Goal: Use online tool/utility: Use online tool/utility

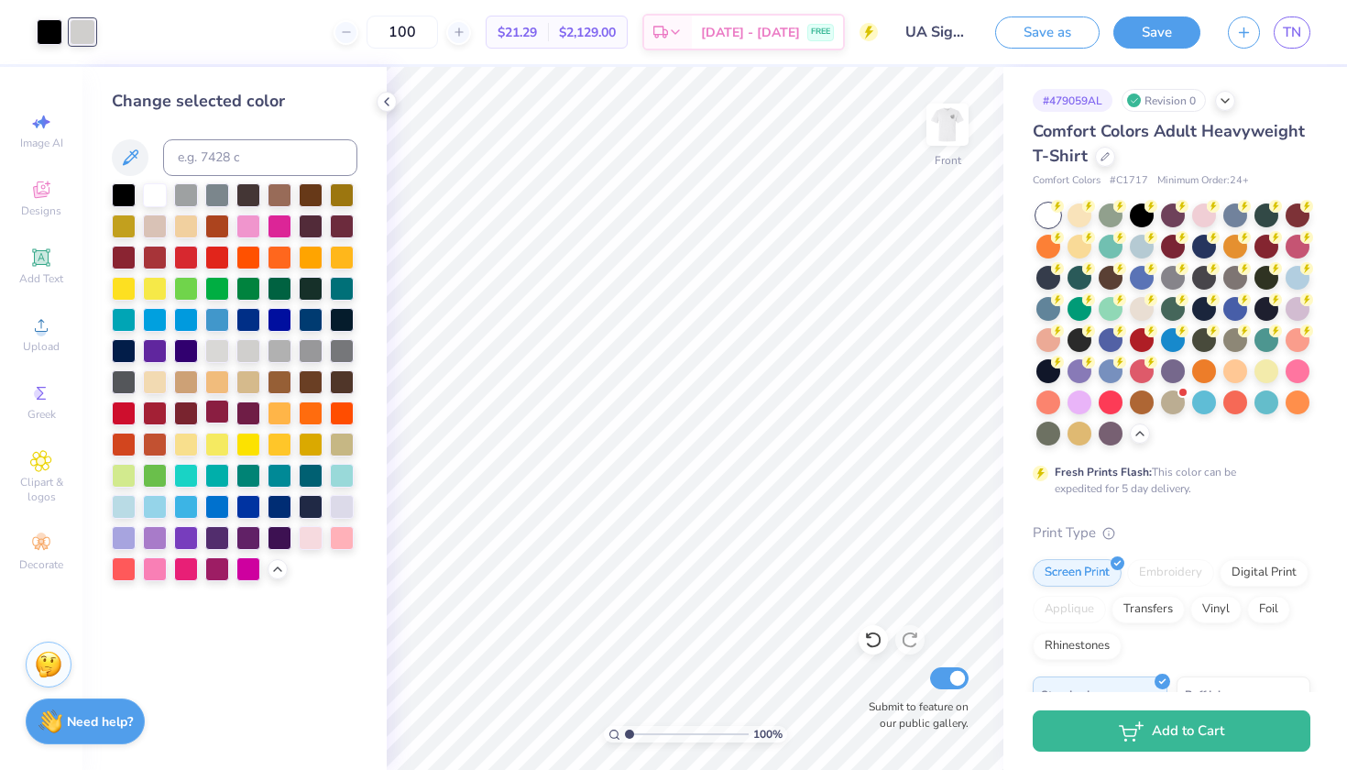
click at [228, 419] on div at bounding box center [217, 412] width 24 height 24
click at [930, 109] on img at bounding box center [947, 124] width 73 height 73
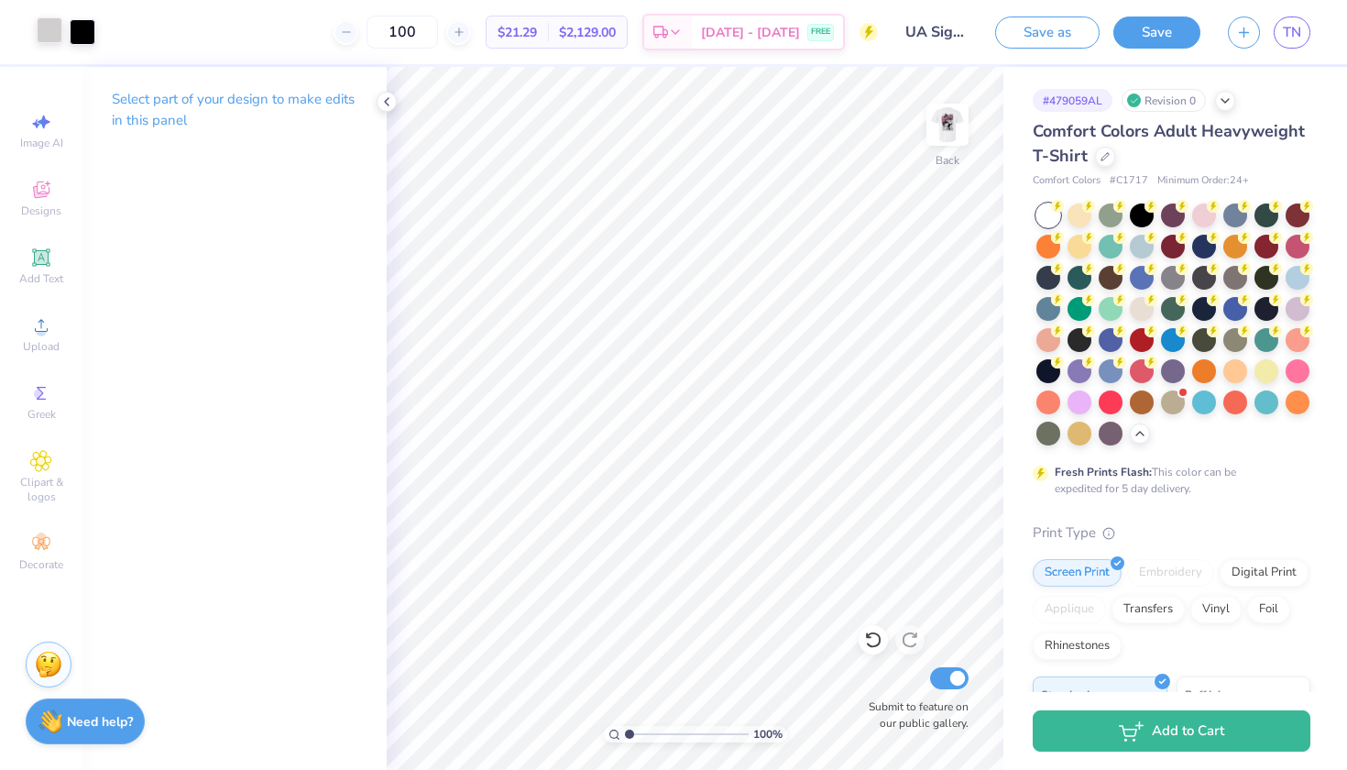
click at [51, 37] on div at bounding box center [50, 30] width 26 height 26
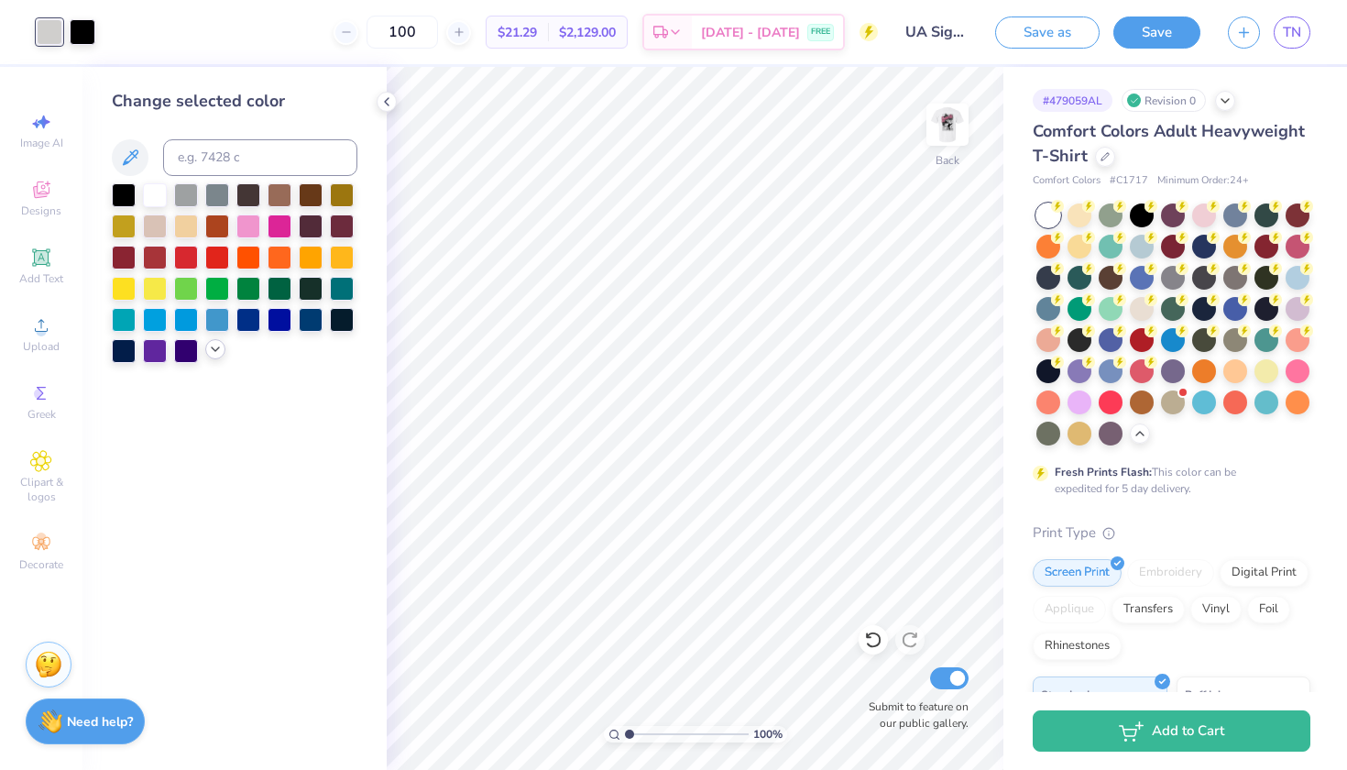
click at [210, 348] on icon at bounding box center [215, 349] width 15 height 15
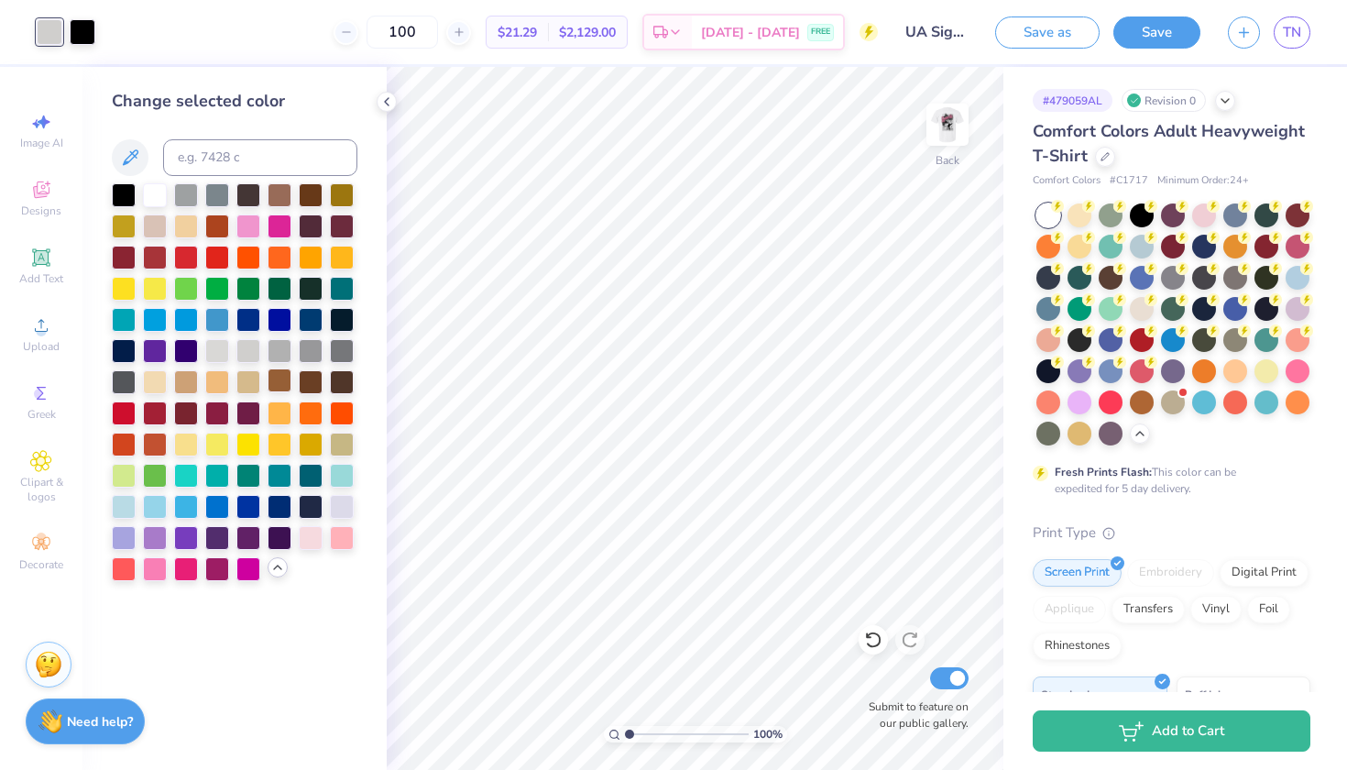
click at [285, 392] on div at bounding box center [280, 380] width 24 height 24
click at [197, 406] on div at bounding box center [186, 412] width 24 height 24
click at [207, 408] on div at bounding box center [217, 412] width 24 height 24
click at [215, 413] on div at bounding box center [217, 412] width 24 height 24
click at [132, 418] on div at bounding box center [124, 412] width 24 height 24
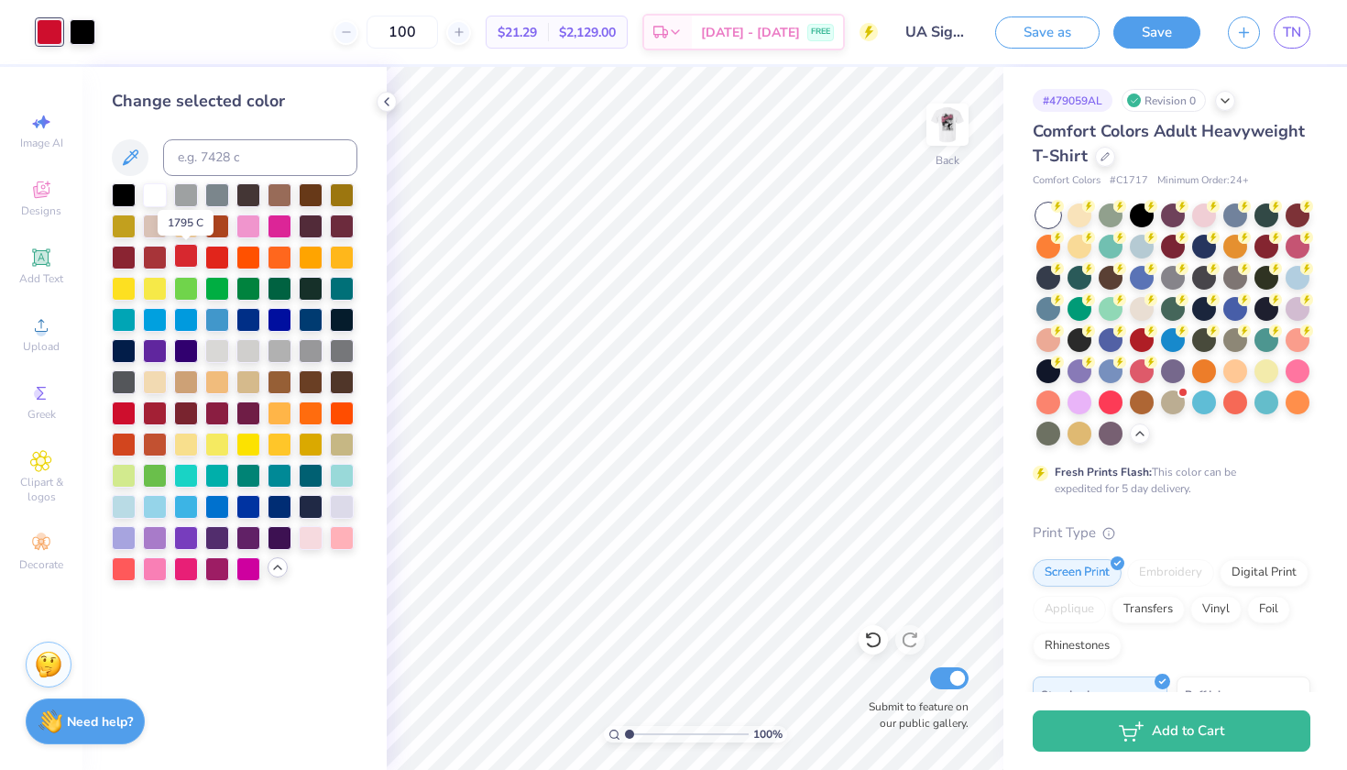
click at [190, 263] on div at bounding box center [186, 256] width 24 height 24
click at [129, 418] on div at bounding box center [124, 412] width 24 height 24
click at [140, 165] on icon at bounding box center [130, 158] width 22 height 22
click at [133, 158] on icon at bounding box center [131, 157] width 16 height 16
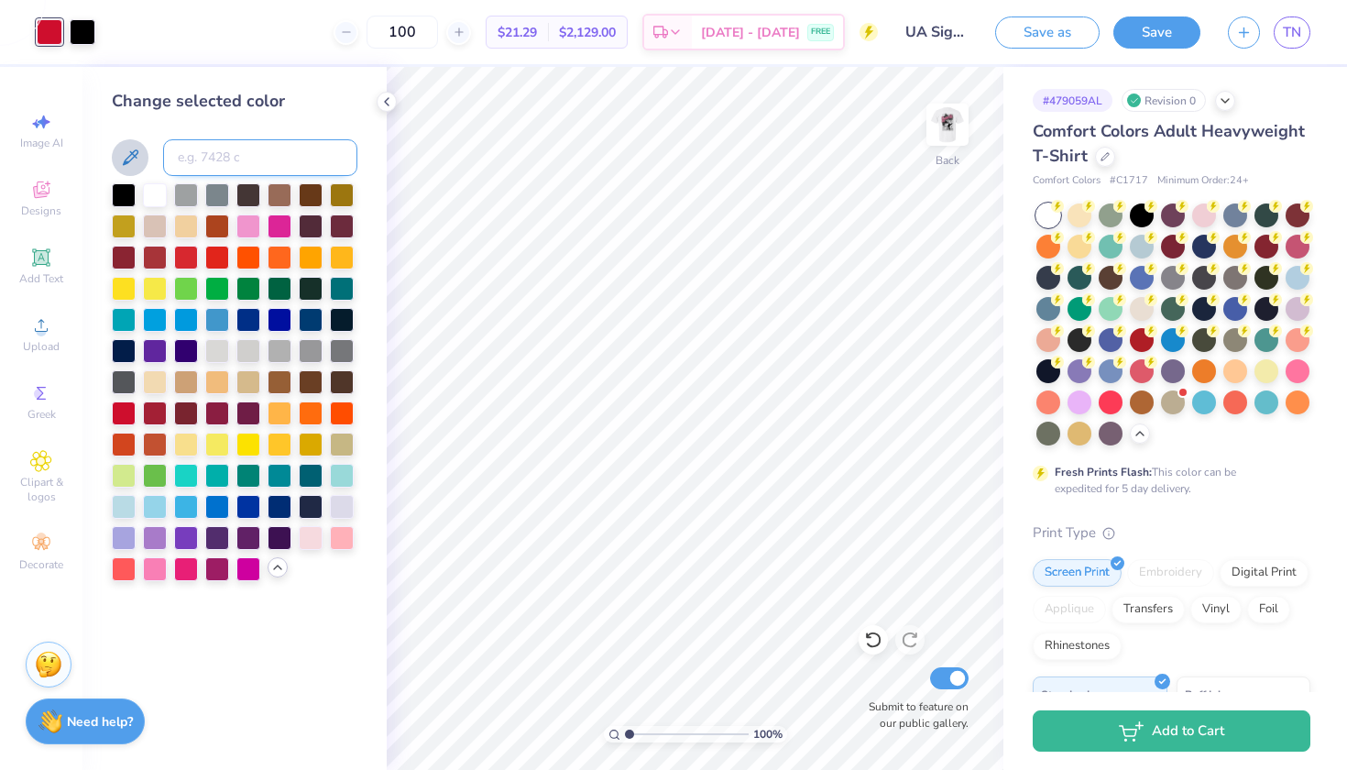
click at [279, 170] on input at bounding box center [260, 157] width 194 height 37
drag, startPoint x: 126, startPoint y: 161, endPoint x: 203, endPoint y: 389, distance: 241.1
click at [203, 389] on div "Change selected color" at bounding box center [235, 335] width 246 height 492
click at [222, 517] on div at bounding box center [217, 505] width 24 height 24
click at [289, 571] on div at bounding box center [235, 382] width 246 height 398
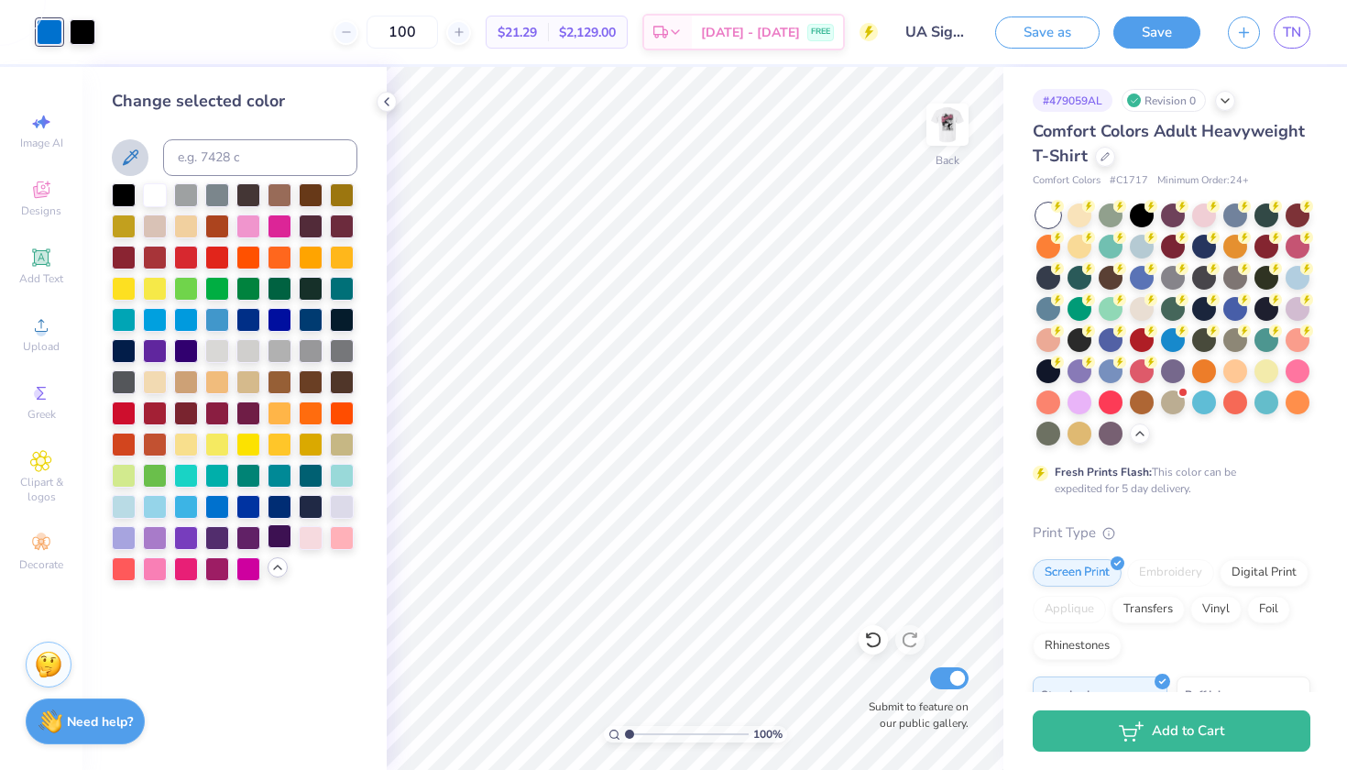
click at [268, 540] on div at bounding box center [280, 536] width 24 height 24
click at [236, 540] on div at bounding box center [248, 536] width 24 height 24
click at [205, 538] on div at bounding box center [217, 536] width 24 height 24
click at [160, 529] on div at bounding box center [155, 536] width 24 height 24
click at [151, 535] on div at bounding box center [155, 536] width 24 height 24
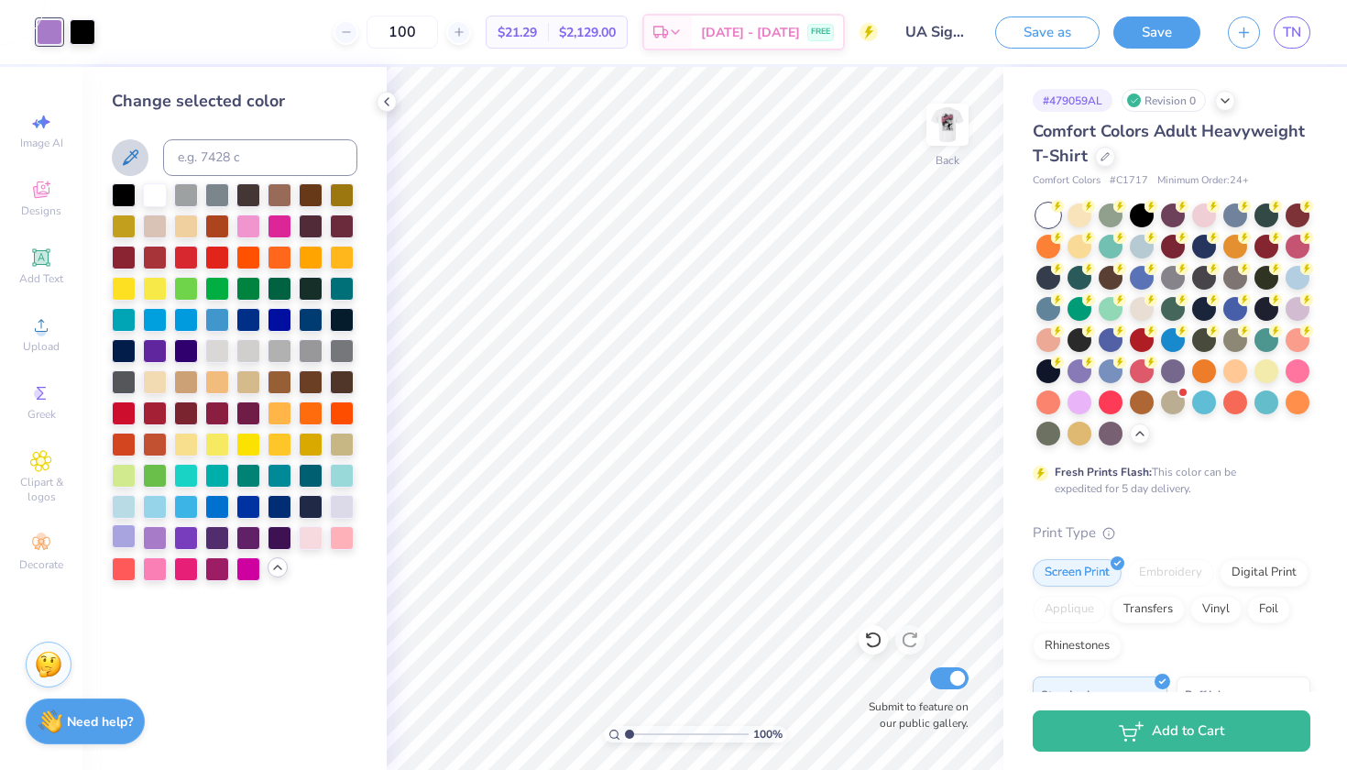
click at [129, 534] on div at bounding box center [124, 536] width 24 height 24
click at [296, 506] on div at bounding box center [235, 382] width 246 height 398
click at [311, 506] on div at bounding box center [311, 505] width 24 height 24
click at [280, 509] on div at bounding box center [280, 505] width 24 height 24
click at [137, 509] on div at bounding box center [235, 382] width 246 height 398
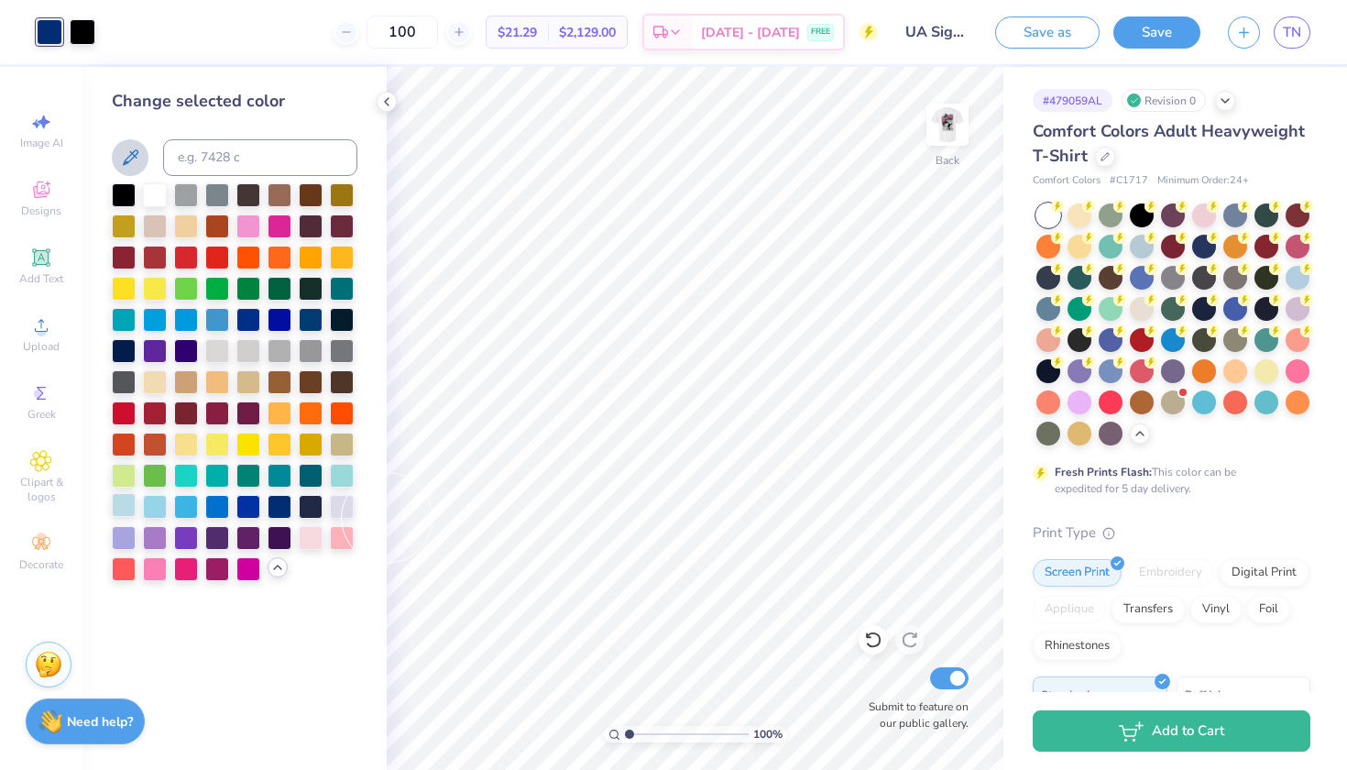
click at [119, 510] on div at bounding box center [124, 505] width 24 height 24
click at [141, 509] on div at bounding box center [235, 382] width 246 height 398
click at [143, 509] on div at bounding box center [155, 505] width 24 height 24
click at [192, 314] on div at bounding box center [186, 318] width 24 height 24
click at [148, 320] on div at bounding box center [155, 318] width 24 height 24
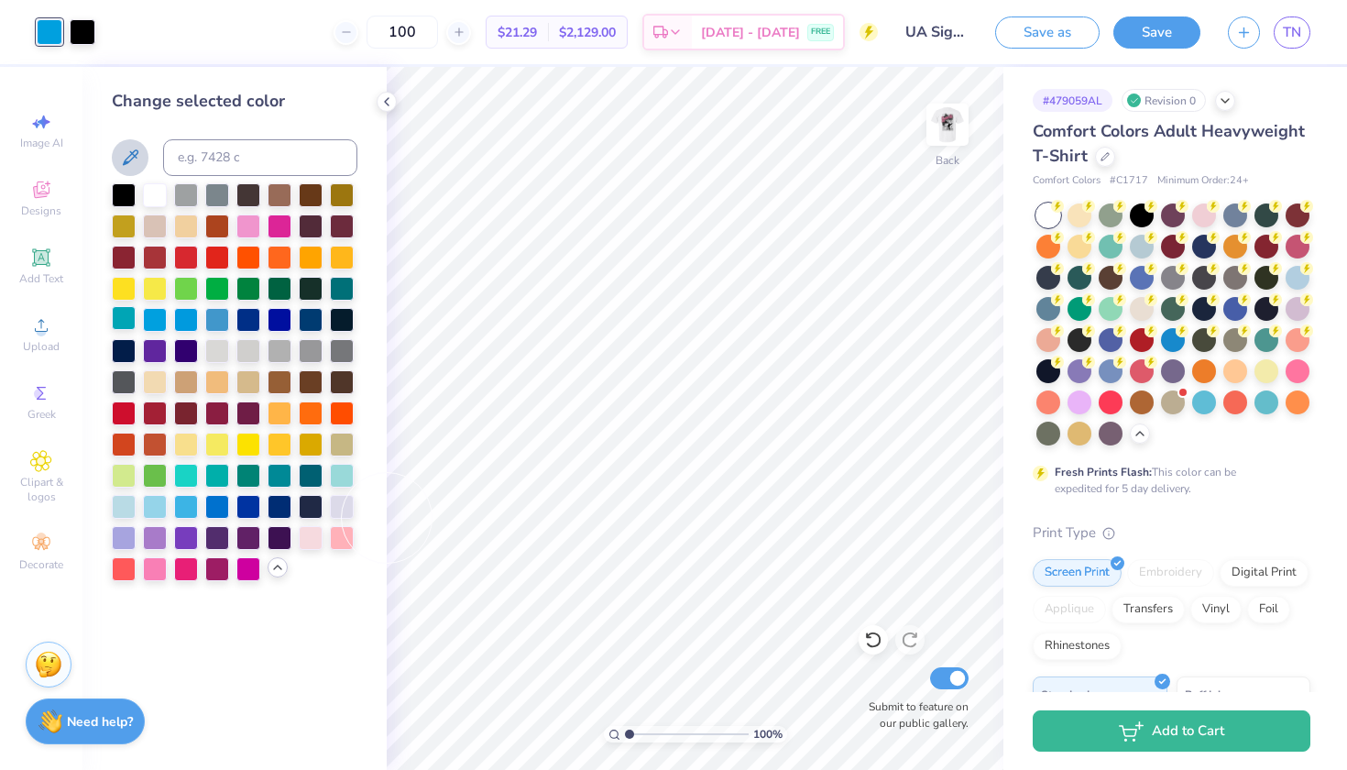
click at [125, 320] on div at bounding box center [124, 318] width 24 height 24
click at [219, 315] on div at bounding box center [217, 318] width 24 height 24
click at [962, 154] on img at bounding box center [947, 124] width 73 height 73
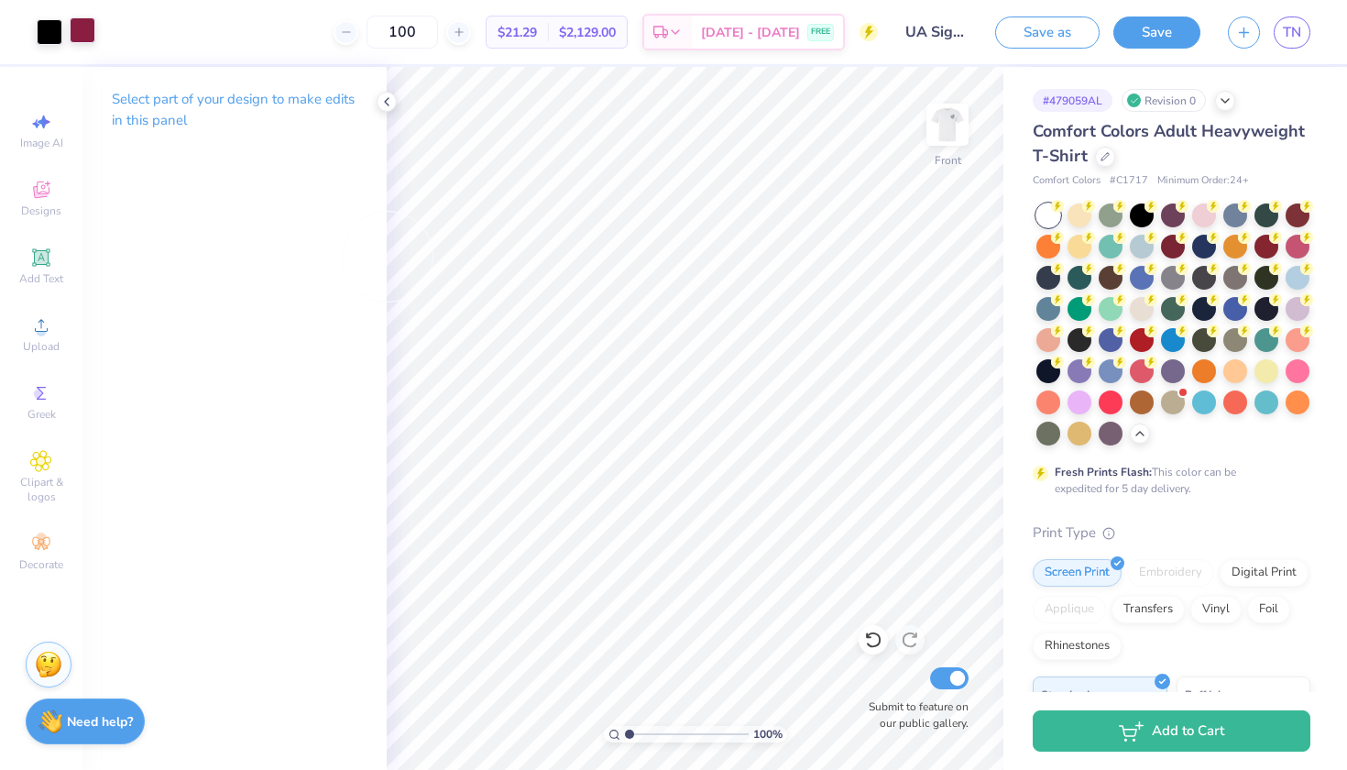
click at [81, 37] on div at bounding box center [83, 30] width 26 height 26
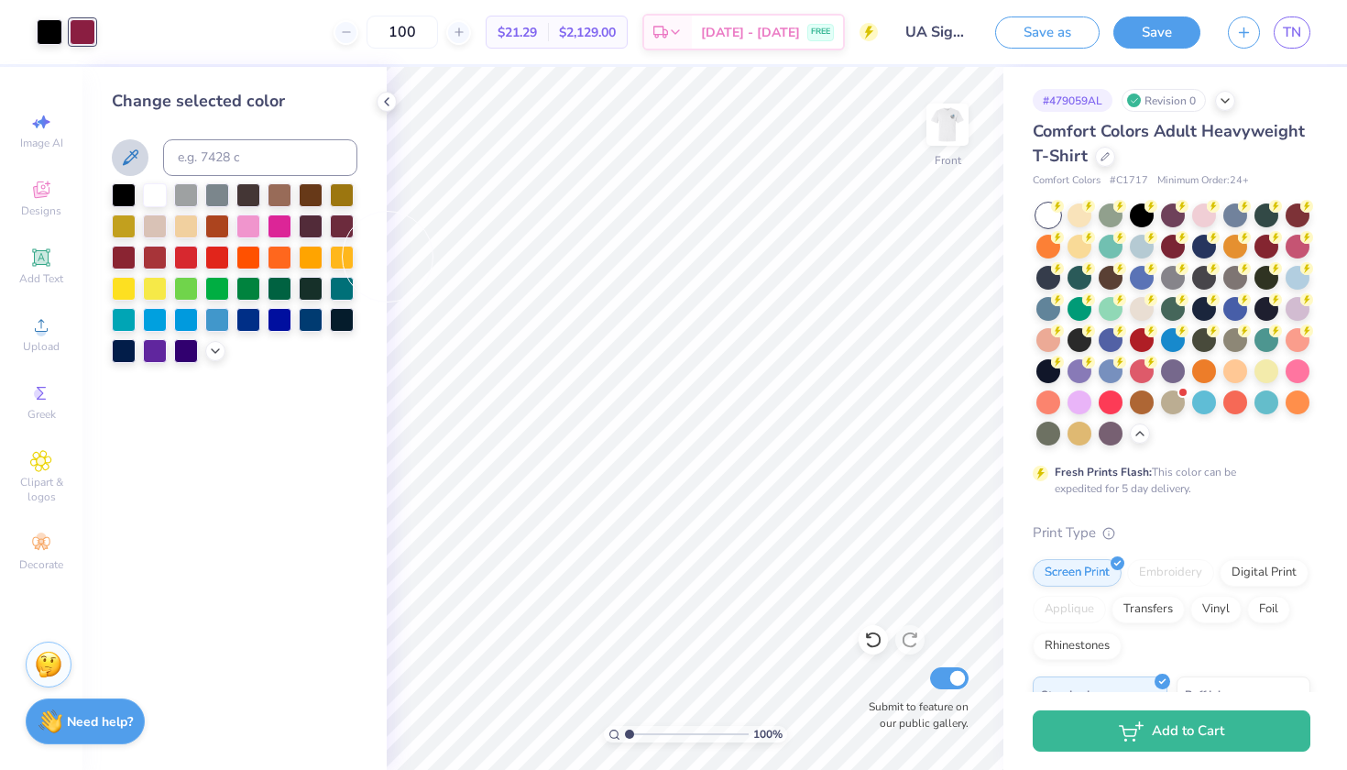
click at [134, 155] on icon at bounding box center [131, 157] width 16 height 16
click at [299, 171] on input at bounding box center [260, 157] width 194 height 37
click at [143, 157] on button at bounding box center [130, 157] width 37 height 37
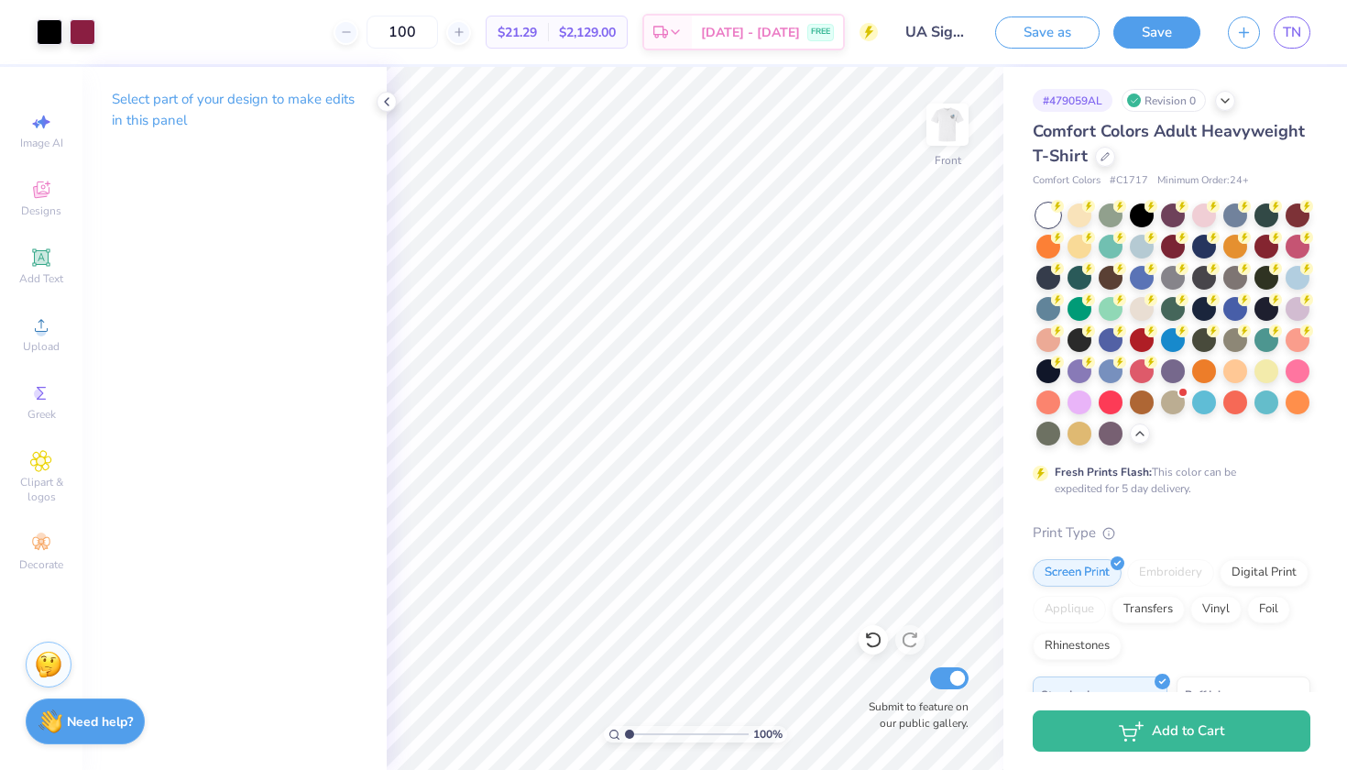
click at [374, 95] on div "Select part of your design to make edits in this panel" at bounding box center [234, 117] width 304 height 100
click at [385, 112] on div "Select part of your design to make edits in this panel" at bounding box center [234, 117] width 304 height 100
click at [386, 101] on polyline at bounding box center [387, 101] width 4 height 7
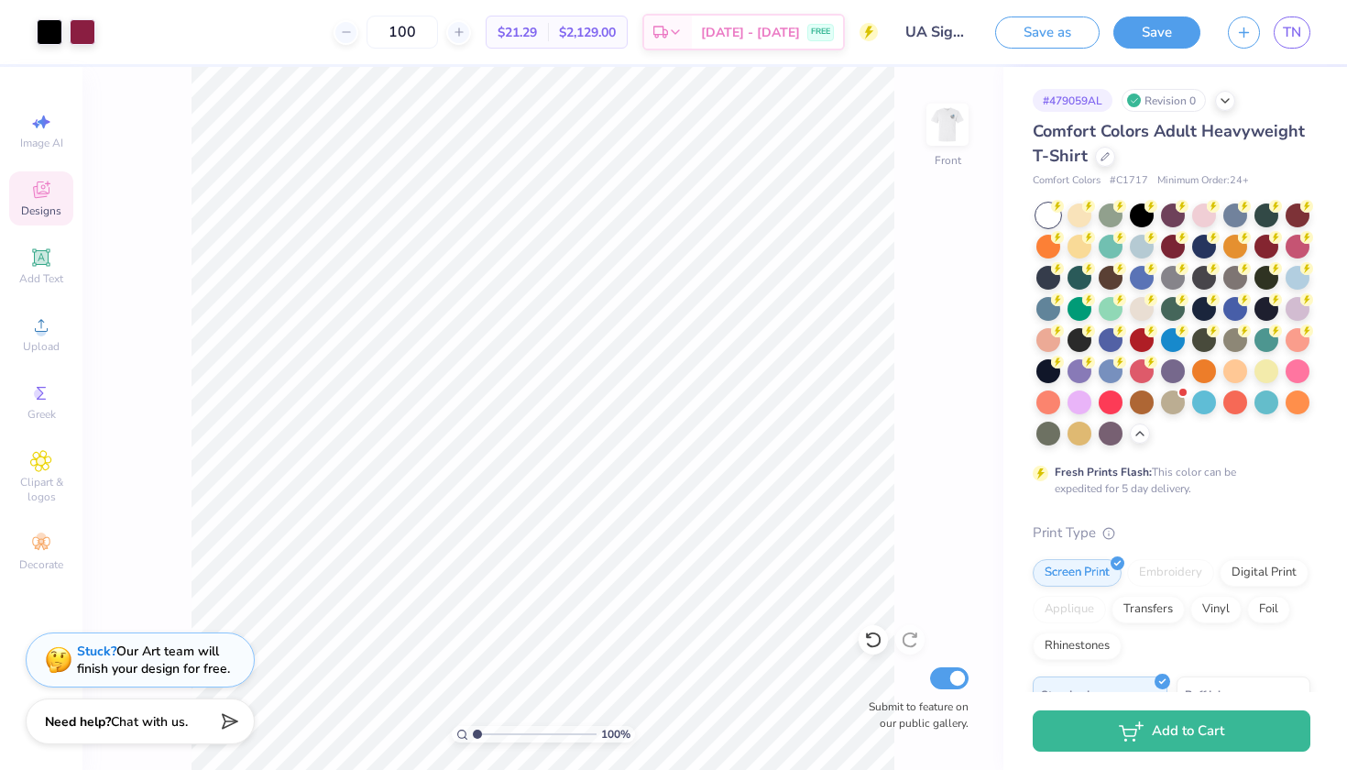
click at [44, 198] on icon at bounding box center [41, 190] width 22 height 22
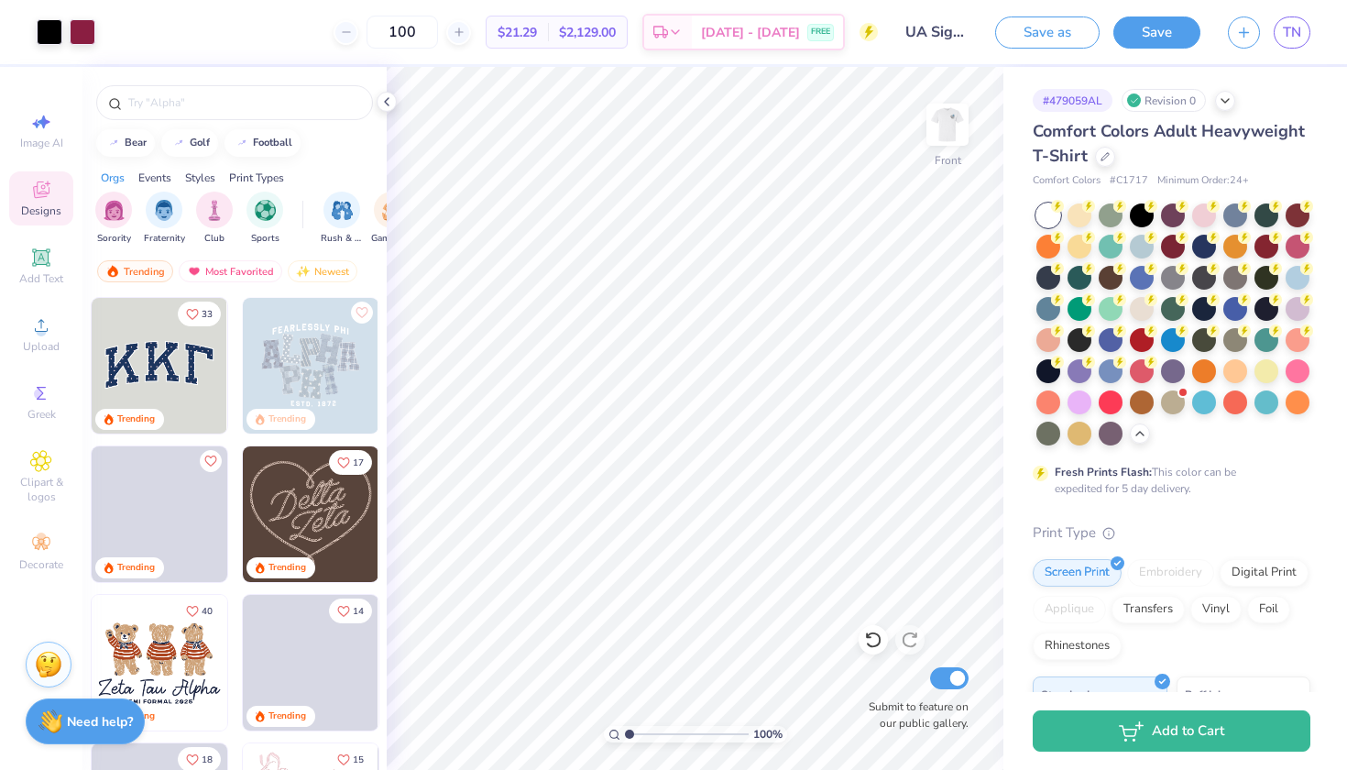
click at [44, 198] on icon at bounding box center [41, 190] width 22 height 22
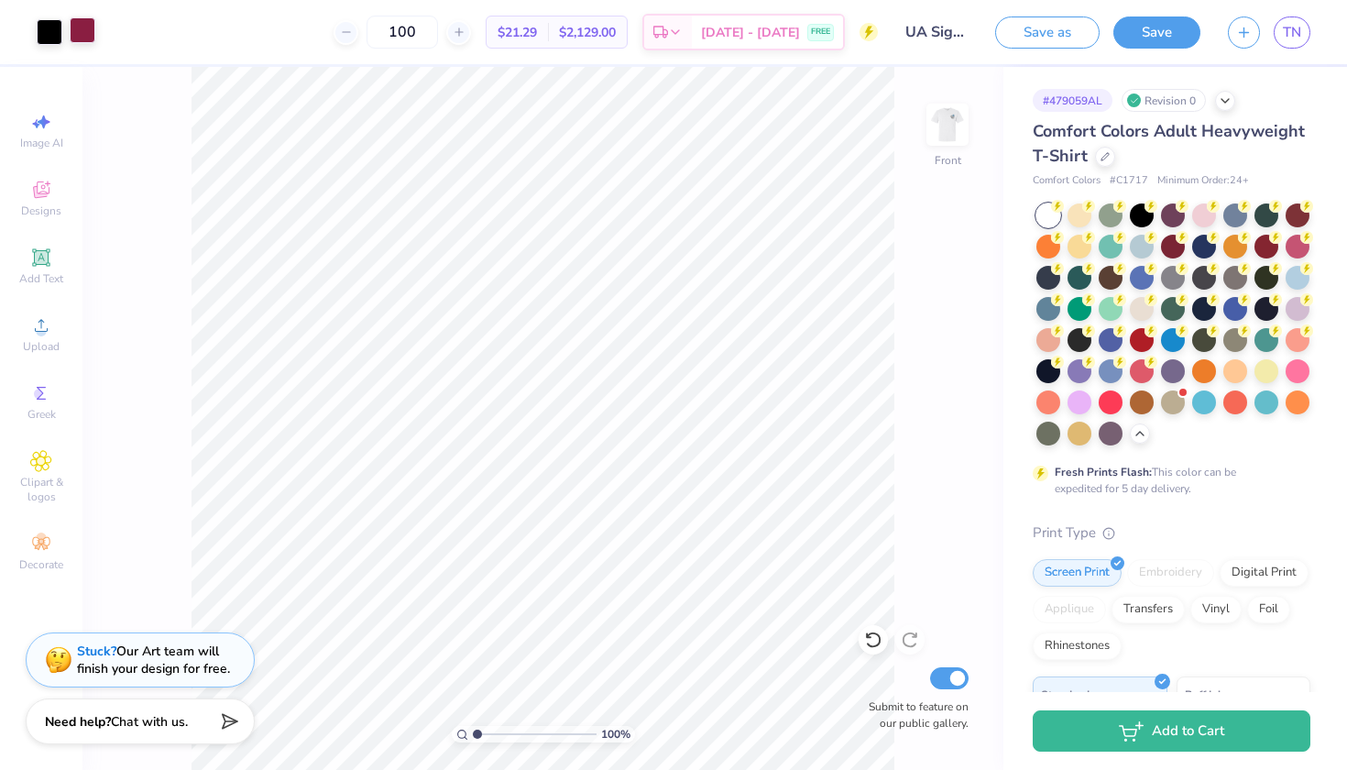
click at [95, 38] on div at bounding box center [83, 30] width 26 height 26
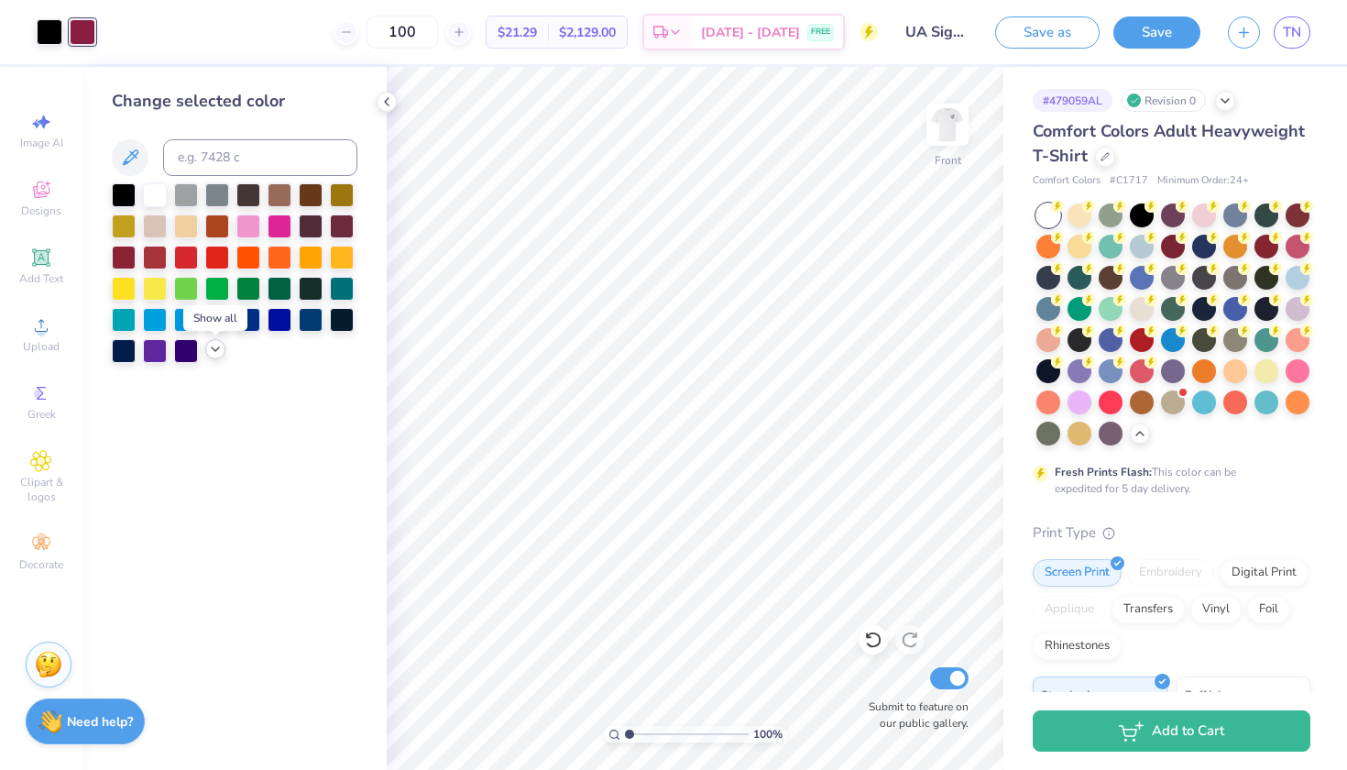
click at [212, 353] on icon at bounding box center [215, 349] width 15 height 15
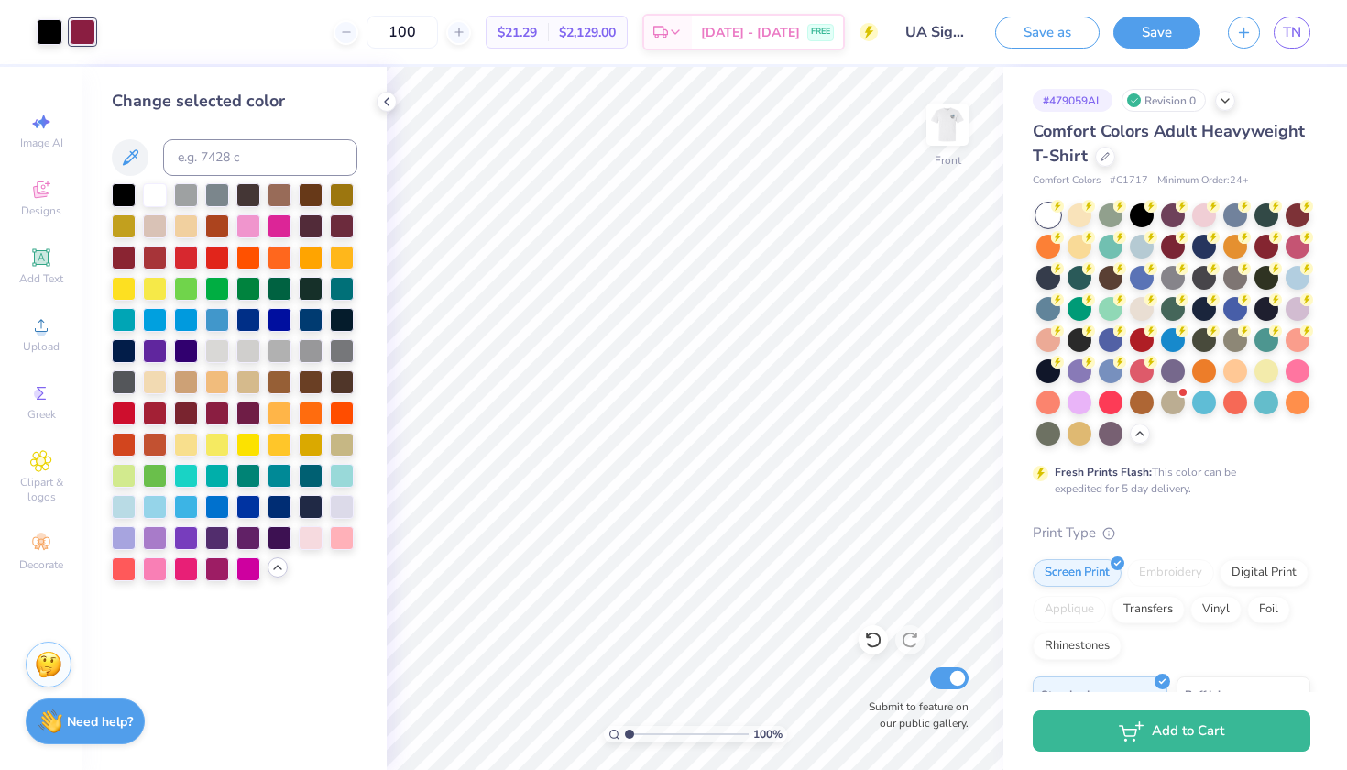
click at [212, 353] on div at bounding box center [217, 351] width 24 height 24
click at [189, 353] on div at bounding box center [186, 349] width 24 height 24
click at [191, 323] on div at bounding box center [186, 318] width 24 height 24
click at [236, 323] on div at bounding box center [248, 318] width 24 height 24
click at [252, 320] on div at bounding box center [248, 318] width 24 height 24
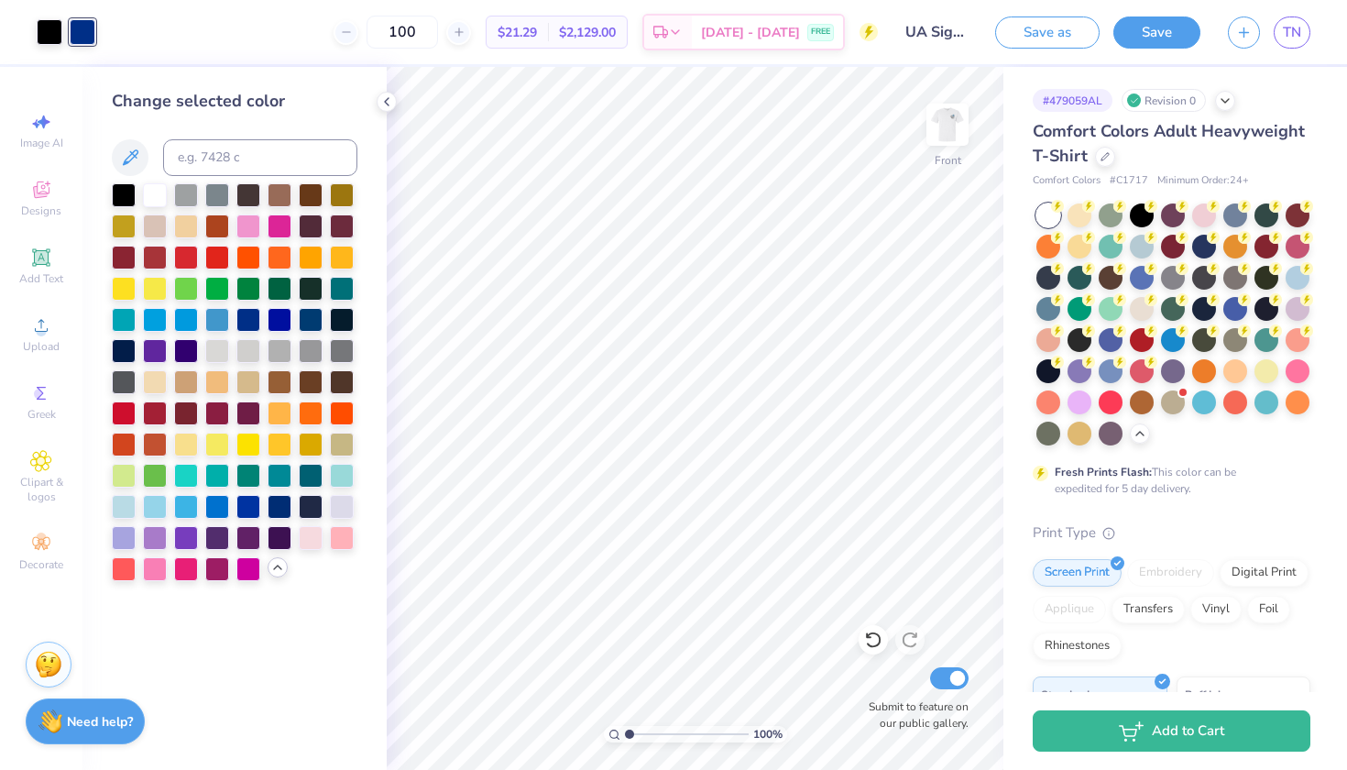
click at [203, 315] on div at bounding box center [235, 382] width 246 height 398
click at [211, 315] on div at bounding box center [217, 318] width 24 height 24
click at [164, 323] on div at bounding box center [155, 318] width 24 height 24
click at [206, 325] on div at bounding box center [217, 318] width 24 height 24
click at [152, 191] on div at bounding box center [155, 193] width 24 height 24
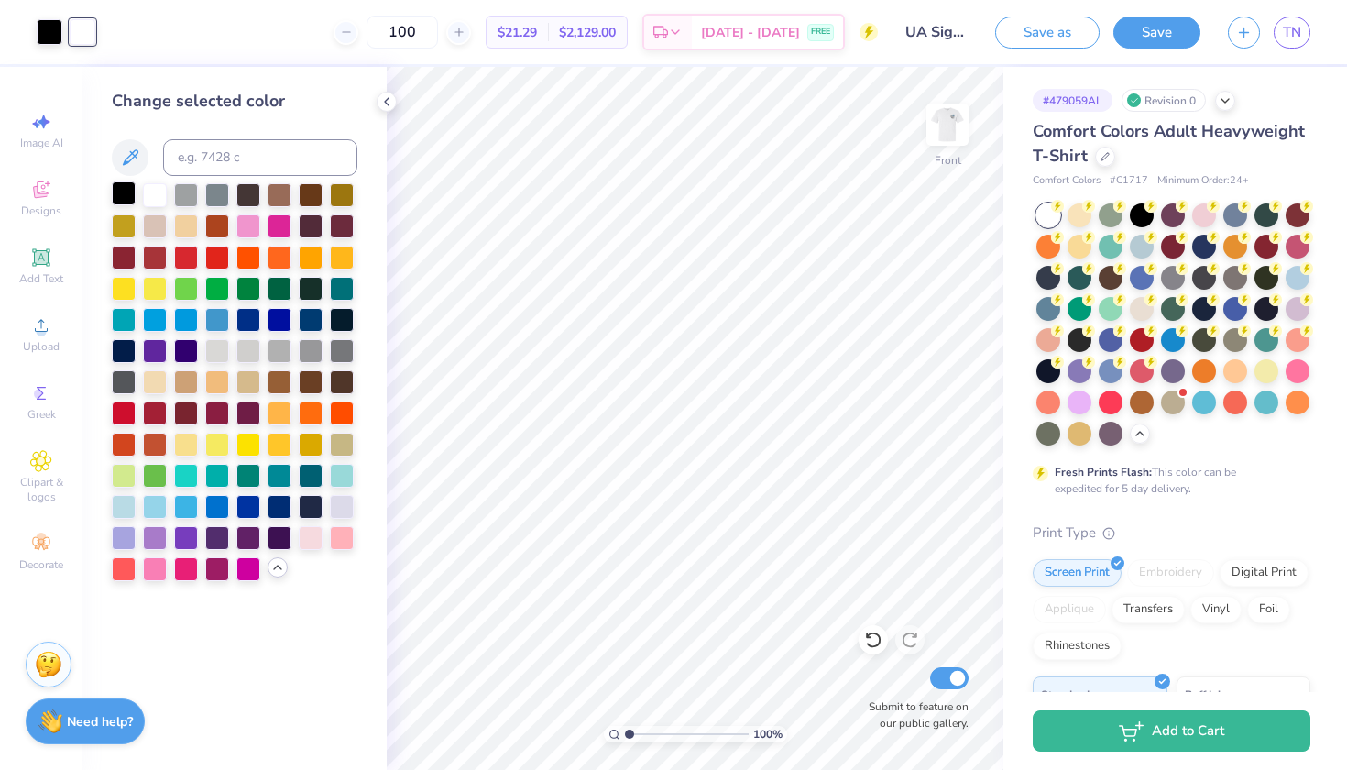
click at [126, 191] on div at bounding box center [124, 193] width 24 height 24
click at [248, 369] on div at bounding box center [248, 380] width 24 height 24
click at [882, 643] on div at bounding box center [873, 639] width 29 height 29
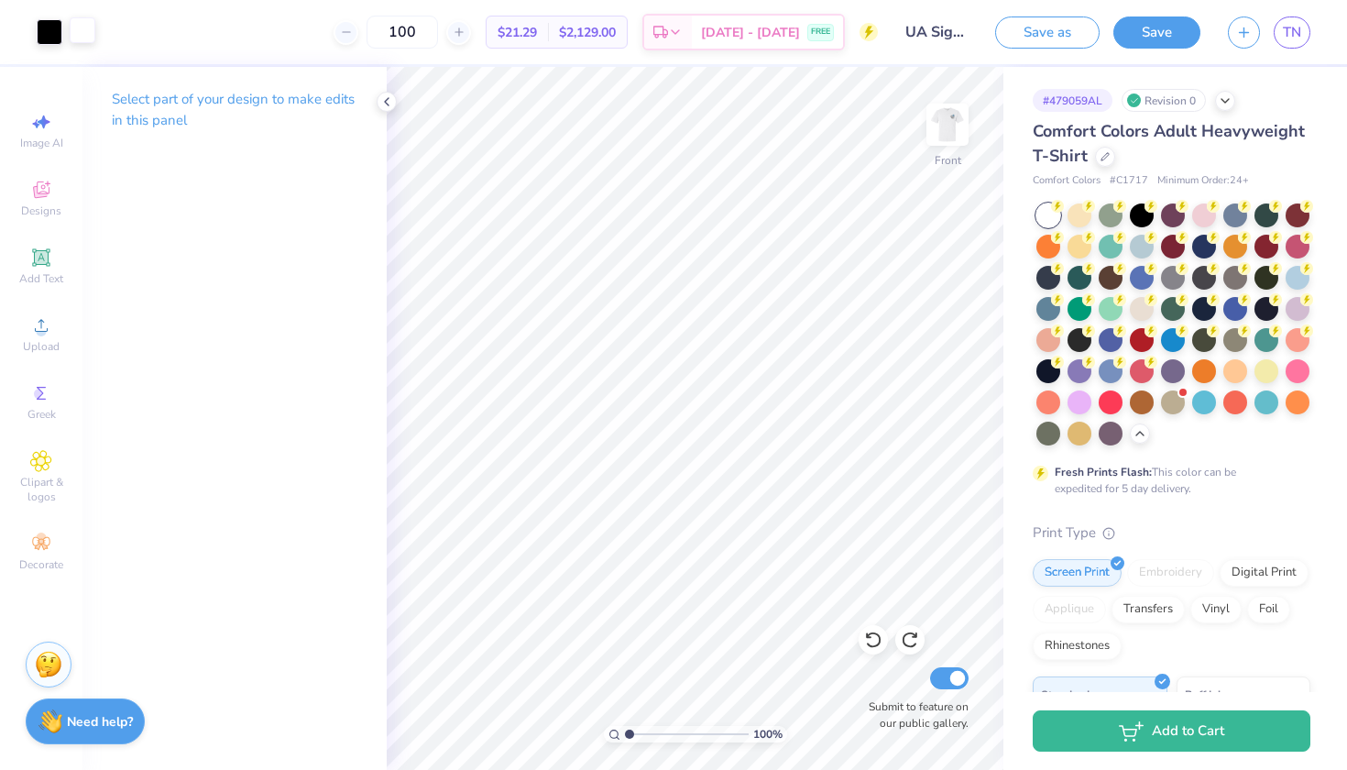
click at [78, 28] on div at bounding box center [83, 30] width 26 height 26
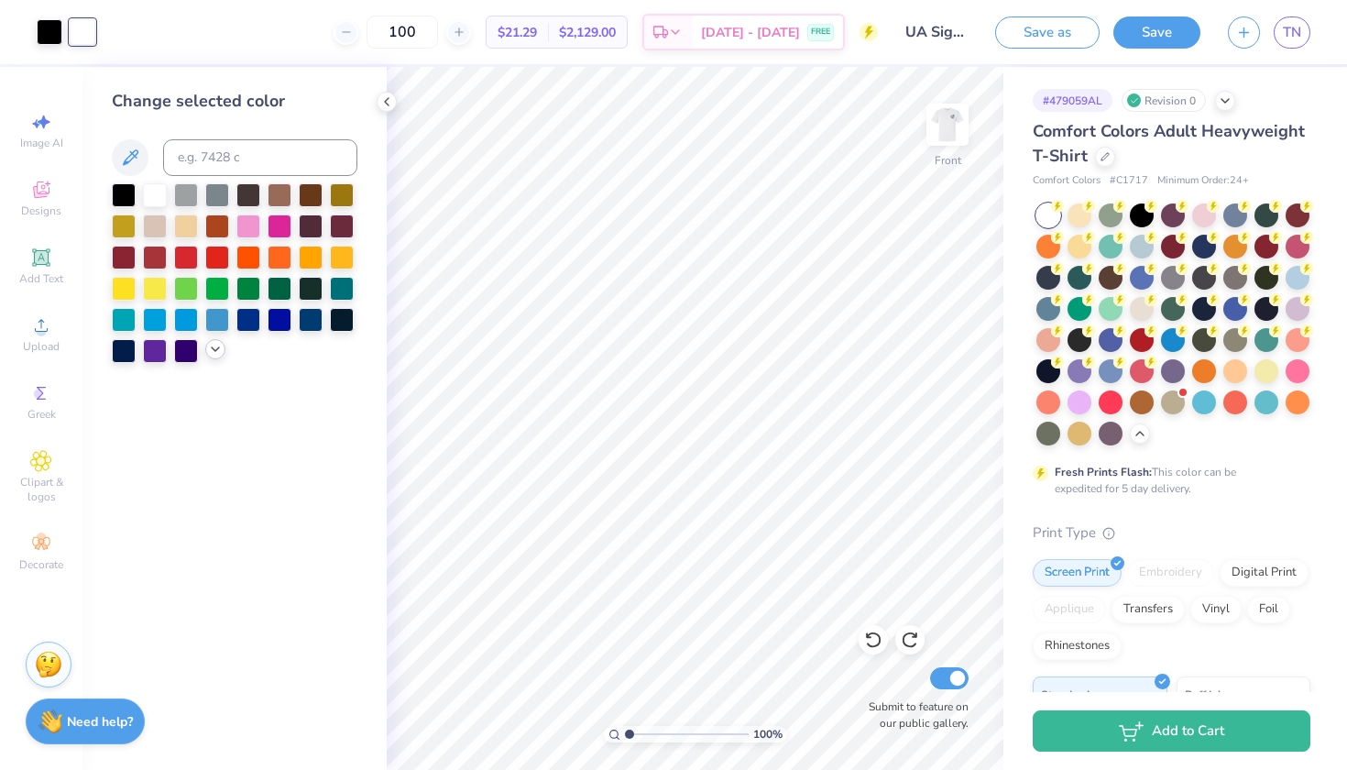
click at [207, 356] on div at bounding box center [215, 349] width 20 height 20
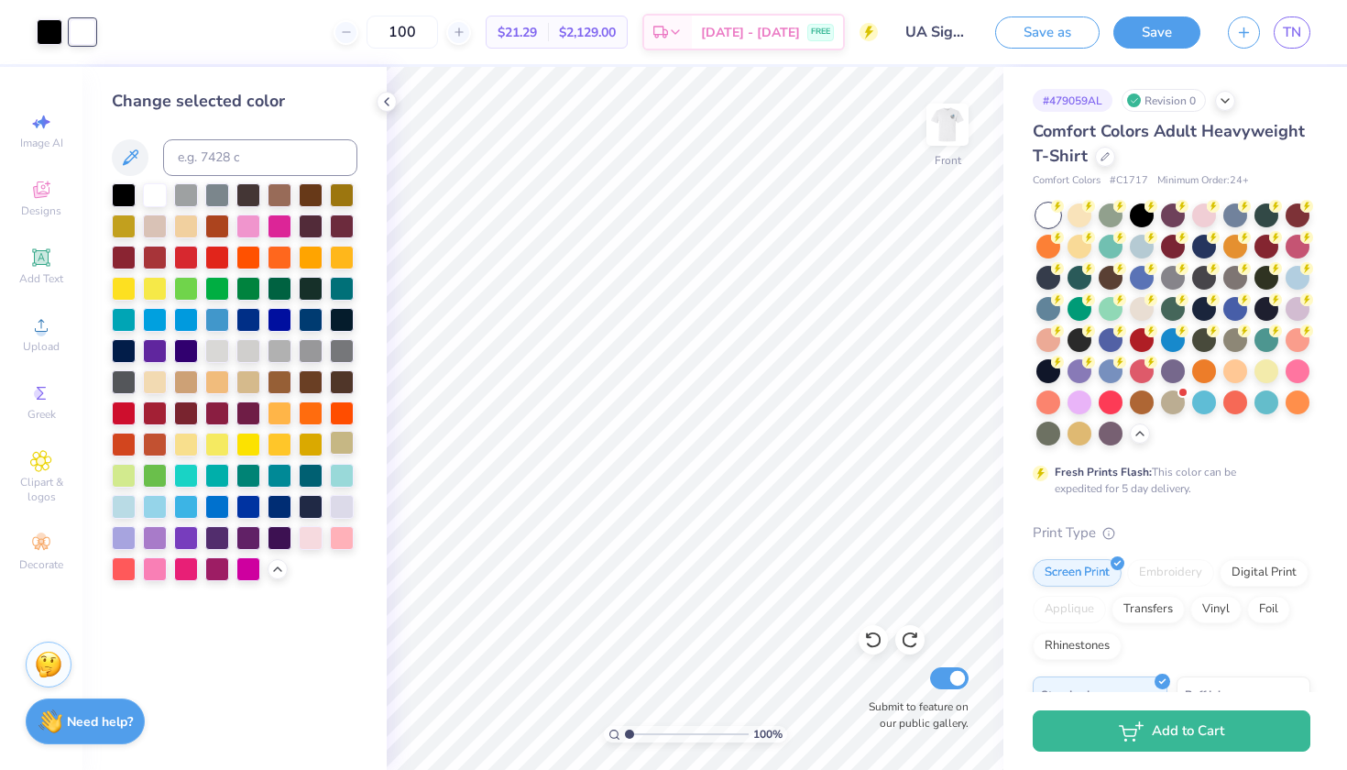
click at [338, 450] on div at bounding box center [342, 443] width 24 height 24
click at [202, 381] on div at bounding box center [235, 382] width 246 height 398
click at [192, 381] on div at bounding box center [186, 380] width 24 height 24
click at [253, 386] on div at bounding box center [248, 380] width 24 height 24
click at [283, 385] on div at bounding box center [280, 380] width 24 height 24
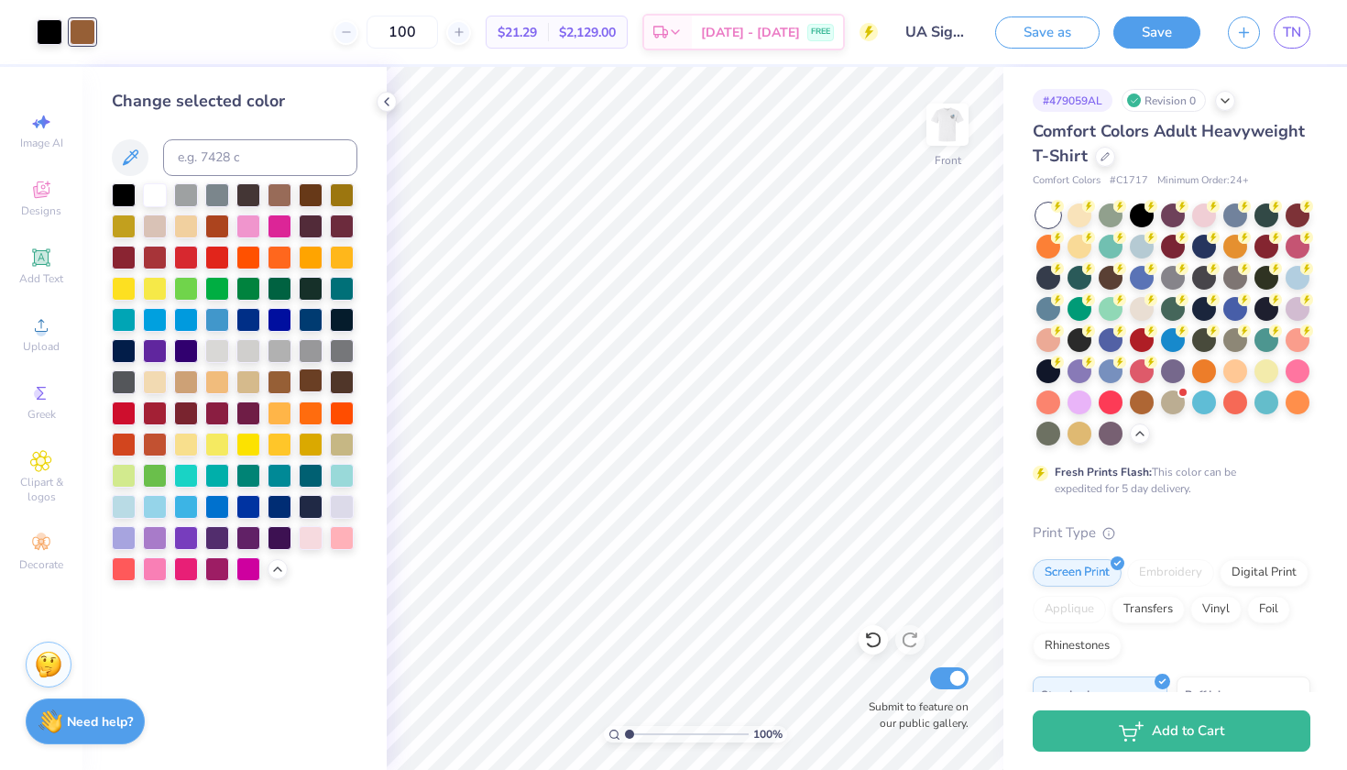
click at [311, 378] on div at bounding box center [311, 380] width 24 height 24
click at [312, 305] on div at bounding box center [235, 382] width 246 height 398
click at [309, 279] on div at bounding box center [311, 287] width 24 height 24
click at [311, 287] on div at bounding box center [311, 287] width 24 height 24
click at [246, 230] on div at bounding box center [248, 225] width 24 height 24
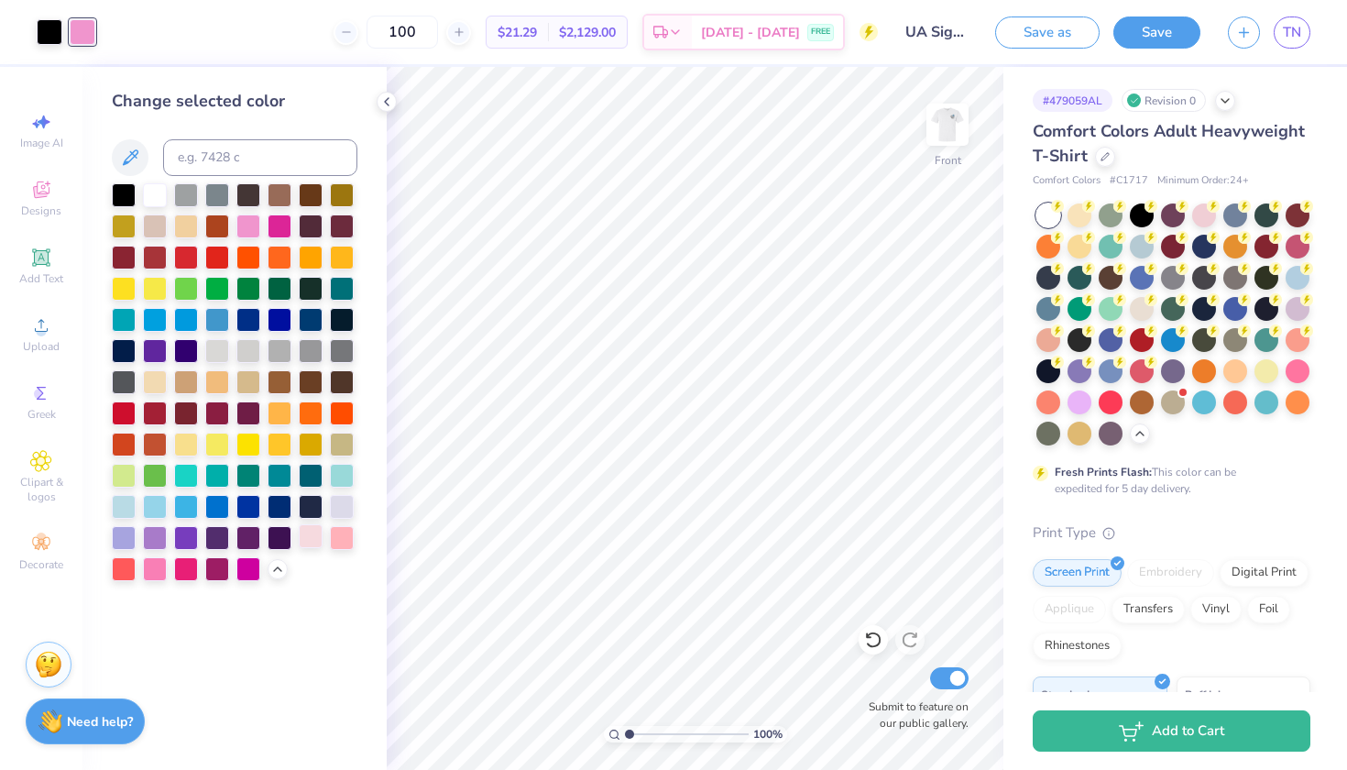
click at [316, 530] on div at bounding box center [311, 536] width 24 height 24
click at [351, 532] on div at bounding box center [342, 536] width 24 height 24
click at [336, 292] on div at bounding box center [342, 287] width 24 height 24
click at [313, 290] on div at bounding box center [311, 287] width 24 height 24
click at [338, 266] on div at bounding box center [342, 256] width 24 height 24
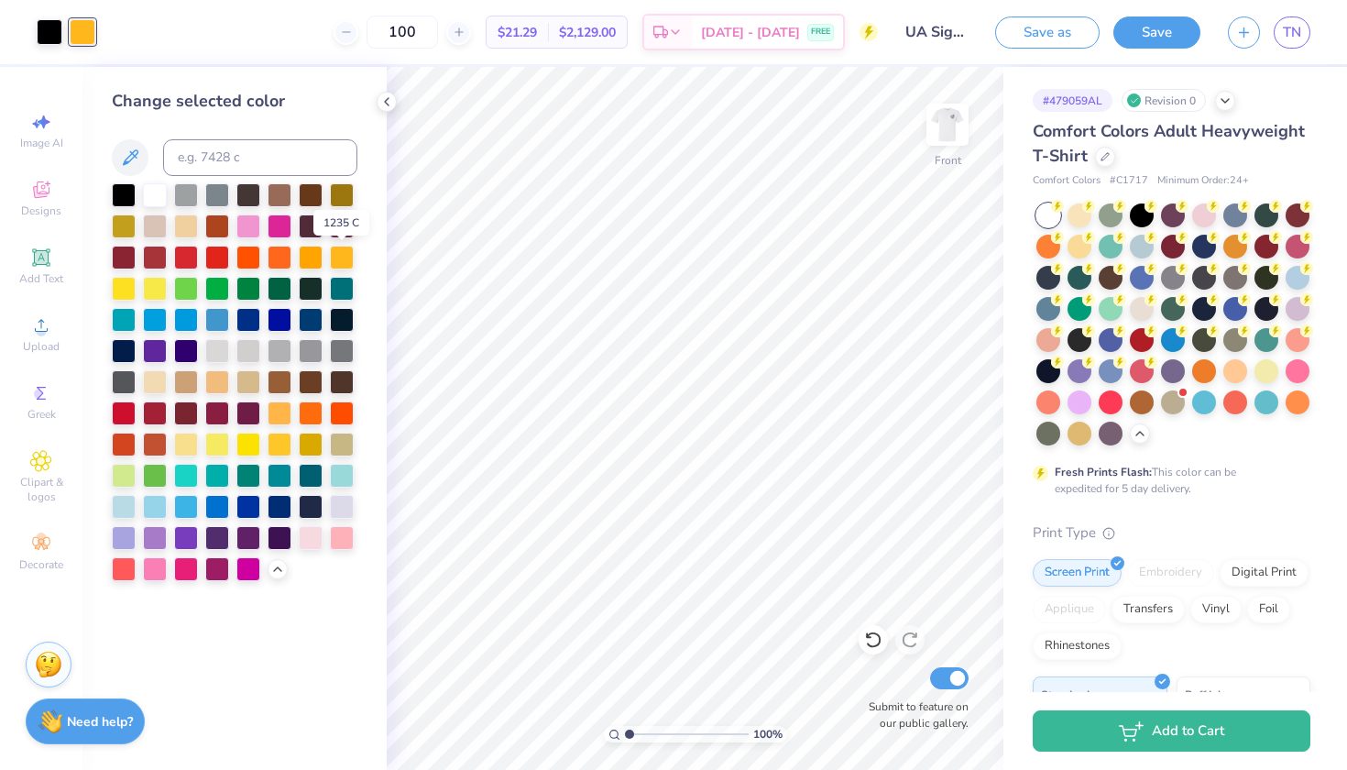
click at [324, 264] on div at bounding box center [235, 382] width 246 height 398
click at [313, 257] on div at bounding box center [311, 256] width 24 height 24
click at [146, 289] on div at bounding box center [155, 287] width 24 height 24
click at [191, 295] on div at bounding box center [186, 287] width 24 height 24
click at [221, 291] on div at bounding box center [217, 287] width 24 height 24
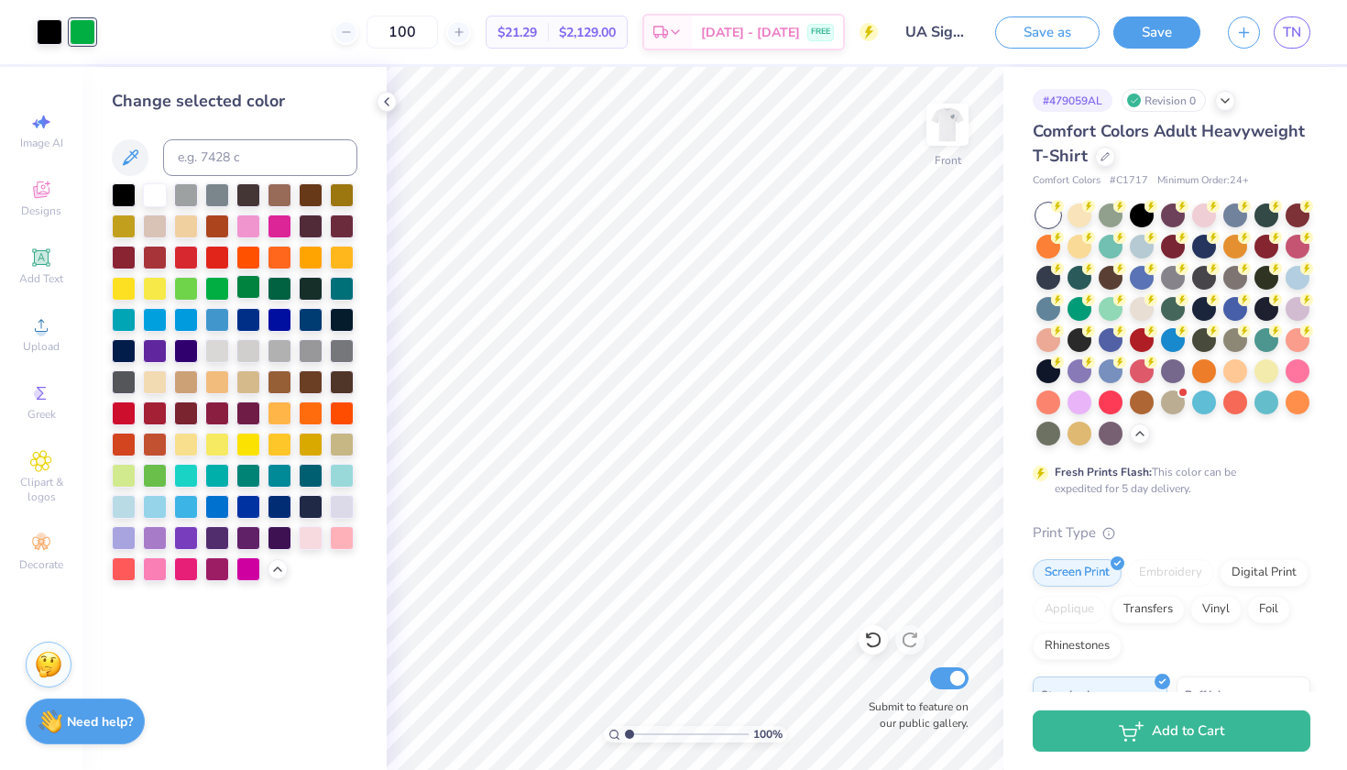
click at [249, 290] on div at bounding box center [248, 287] width 24 height 24
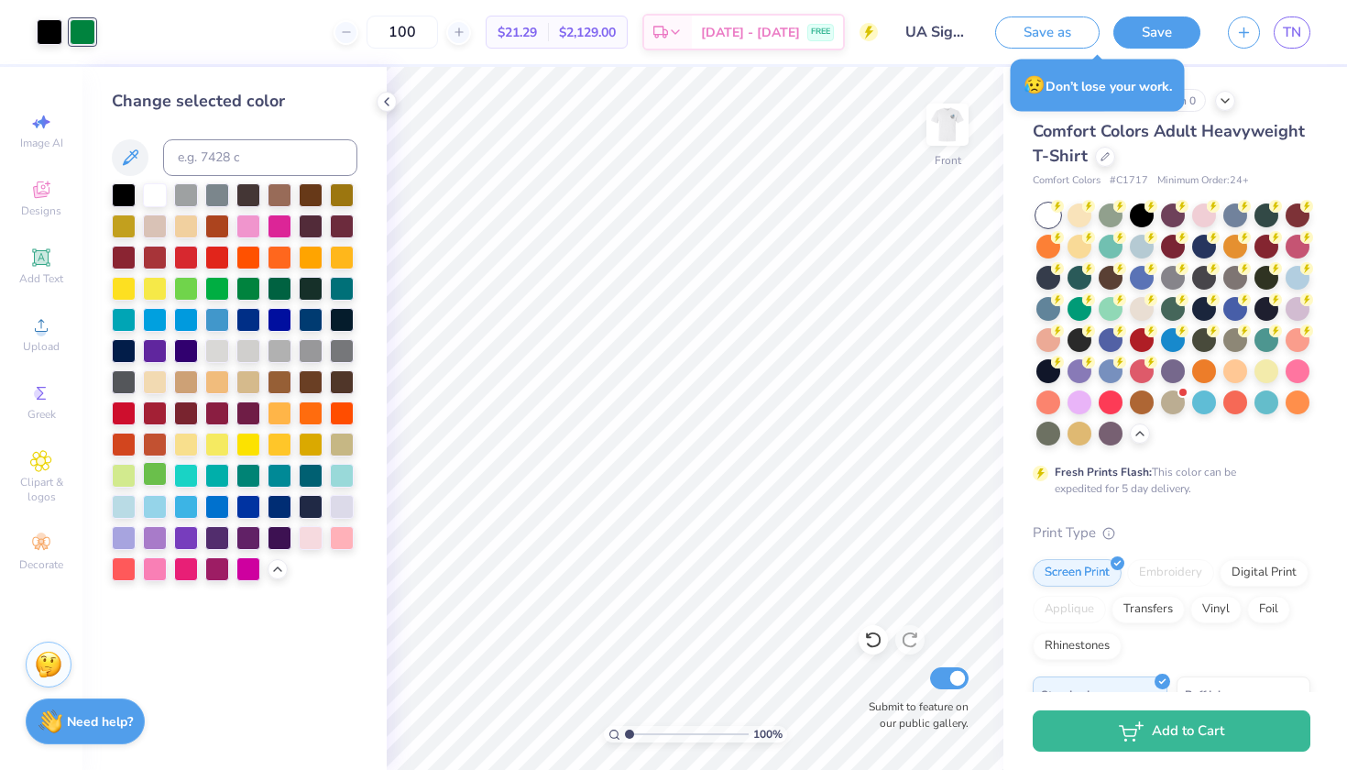
click at [155, 476] on div at bounding box center [155, 474] width 24 height 24
click at [128, 473] on div at bounding box center [124, 474] width 24 height 24
click at [186, 545] on div at bounding box center [186, 536] width 24 height 24
click at [160, 544] on div at bounding box center [155, 536] width 24 height 24
click at [222, 577] on div at bounding box center [217, 567] width 24 height 24
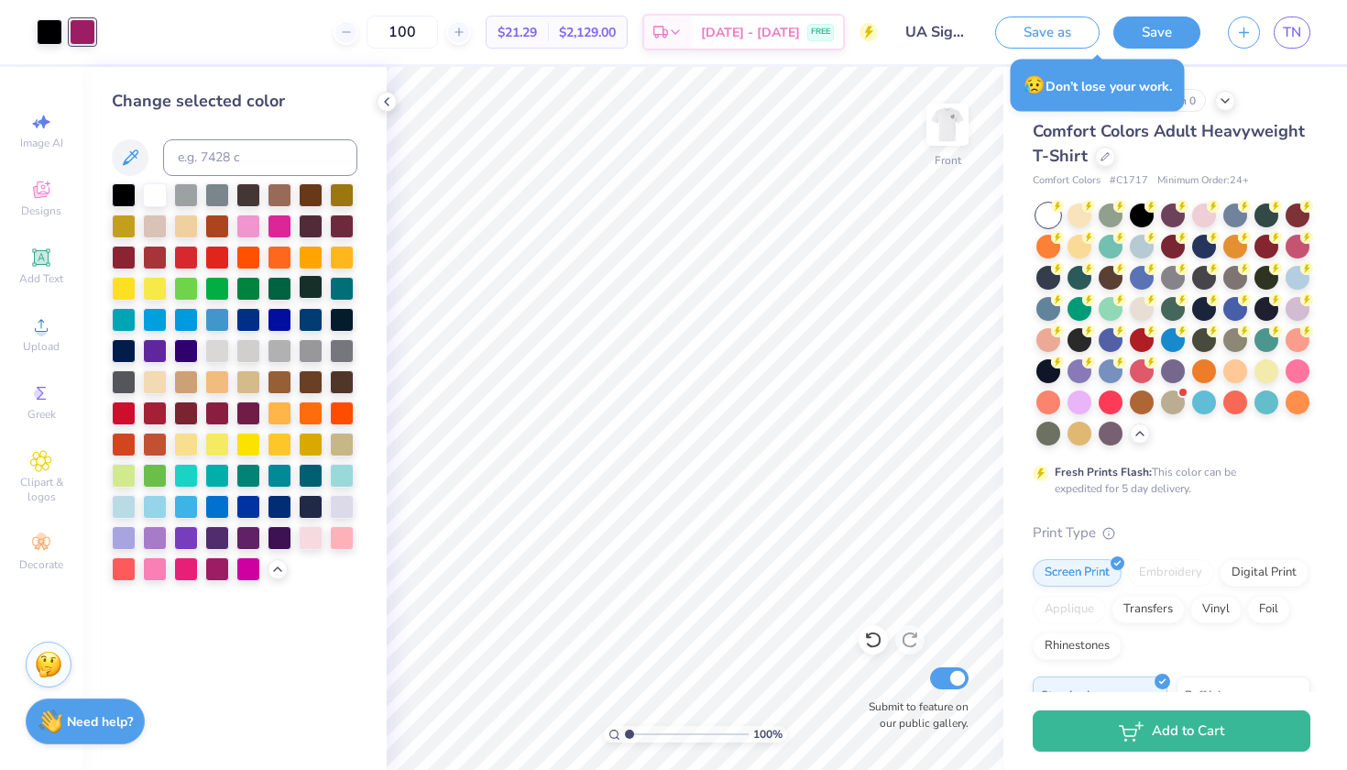
click at [317, 290] on div at bounding box center [311, 287] width 24 height 24
click at [283, 226] on div at bounding box center [280, 225] width 24 height 24
click at [251, 226] on div at bounding box center [248, 225] width 24 height 24
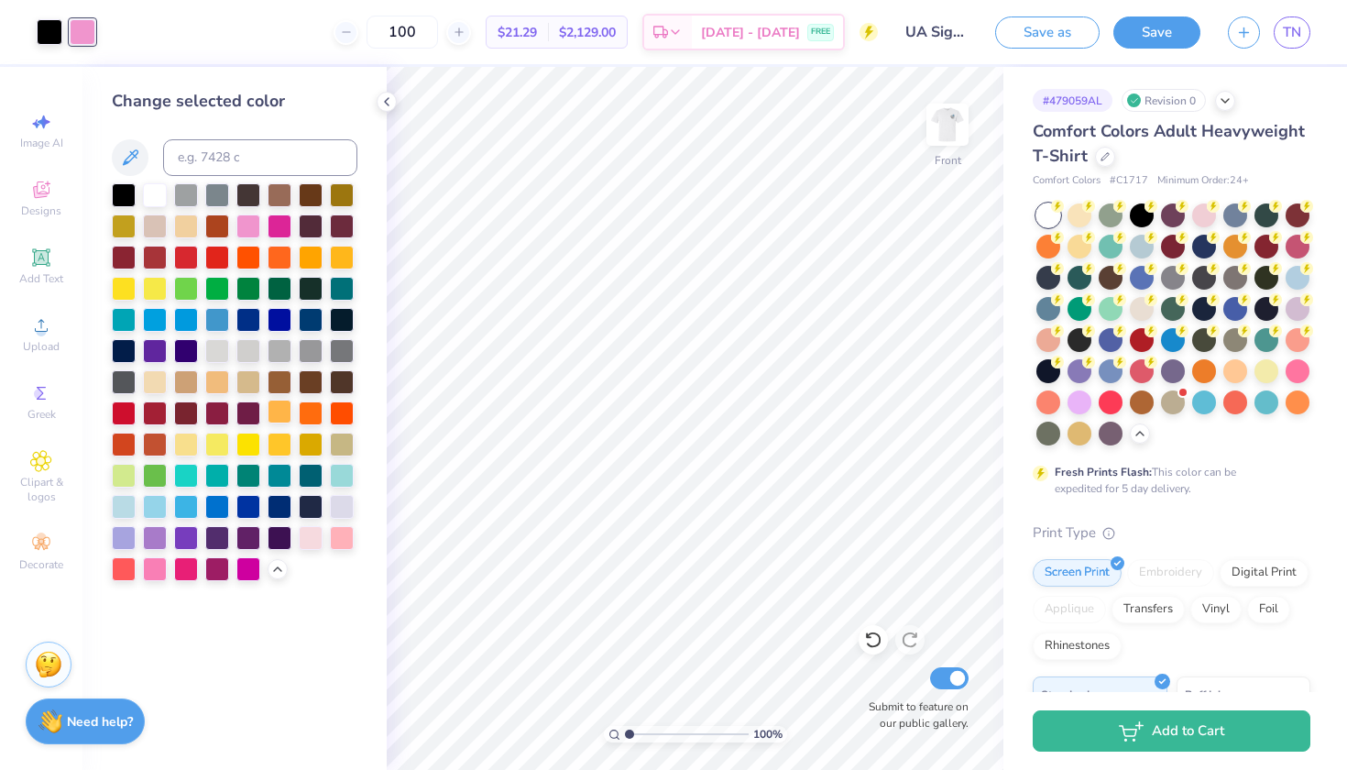
click at [290, 418] on div at bounding box center [280, 412] width 24 height 24
click at [254, 148] on input at bounding box center [260, 157] width 194 height 37
click at [341, 126] on div "Change selected color 763728" at bounding box center [235, 335] width 246 height 492
click at [180, 162] on input "763728" at bounding box center [260, 157] width 194 height 37
type input "#763728"
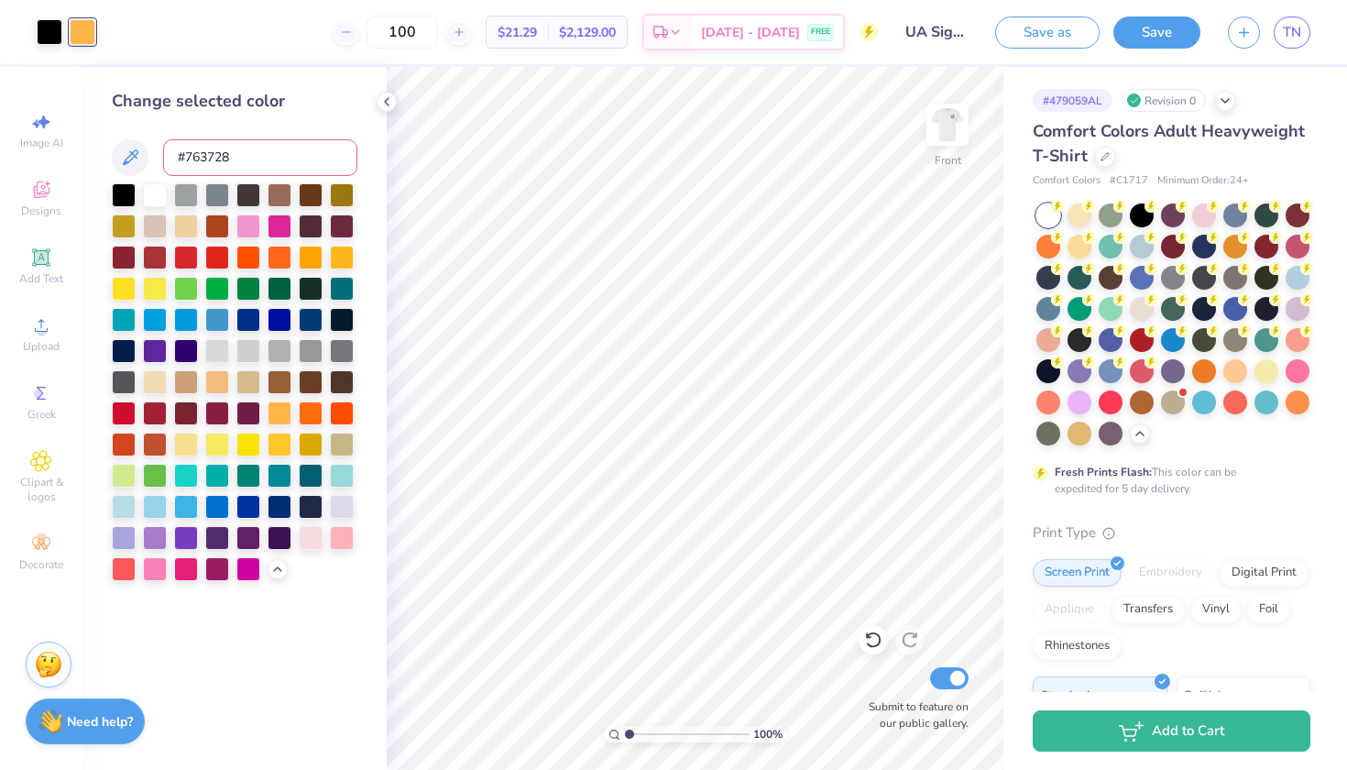
click at [290, 169] on input "#763728" at bounding box center [260, 157] width 194 height 37
click at [279, 137] on div "Change selected color #763728" at bounding box center [235, 335] width 246 height 492
click at [291, 415] on div at bounding box center [280, 412] width 24 height 24
click at [282, 415] on div at bounding box center [280, 412] width 24 height 24
click at [318, 258] on div at bounding box center [311, 256] width 24 height 24
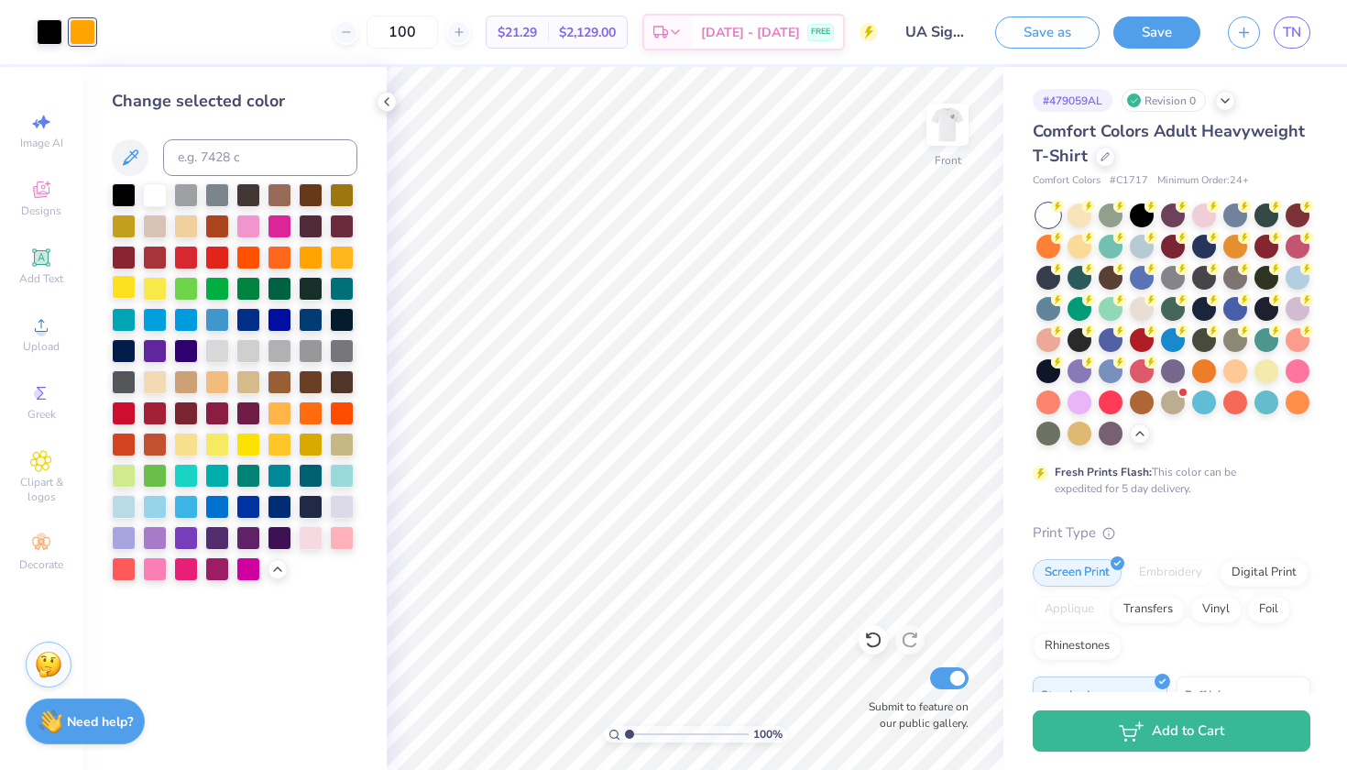
click at [123, 284] on div at bounding box center [124, 287] width 24 height 24
click at [182, 423] on div at bounding box center [186, 412] width 24 height 24
click at [205, 436] on div at bounding box center [217, 443] width 24 height 24
click at [212, 358] on div at bounding box center [217, 349] width 24 height 24
click at [213, 377] on div at bounding box center [217, 380] width 24 height 24
